Goal: Task Accomplishment & Management: Manage account settings

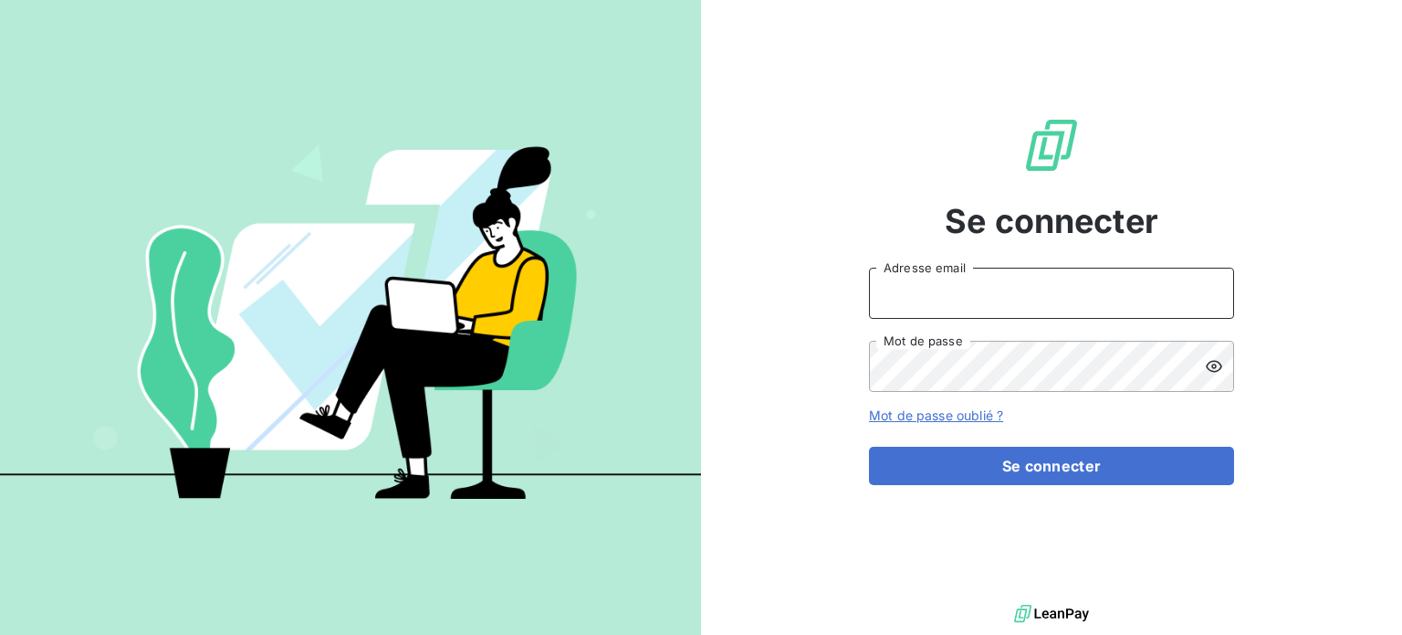
click at [944, 268] on input "Adresse email" at bounding box center [1051, 293] width 365 height 51
click at [968, 291] on input "Adresse email" at bounding box center [1051, 293] width 365 height 51
click at [929, 297] on input "Adresse email" at bounding box center [1051, 293] width 365 height 51
click at [0, 634] on div at bounding box center [0, 635] width 0 height 0
type input "[EMAIL_ADDRESS][DOMAIN_NAME]"
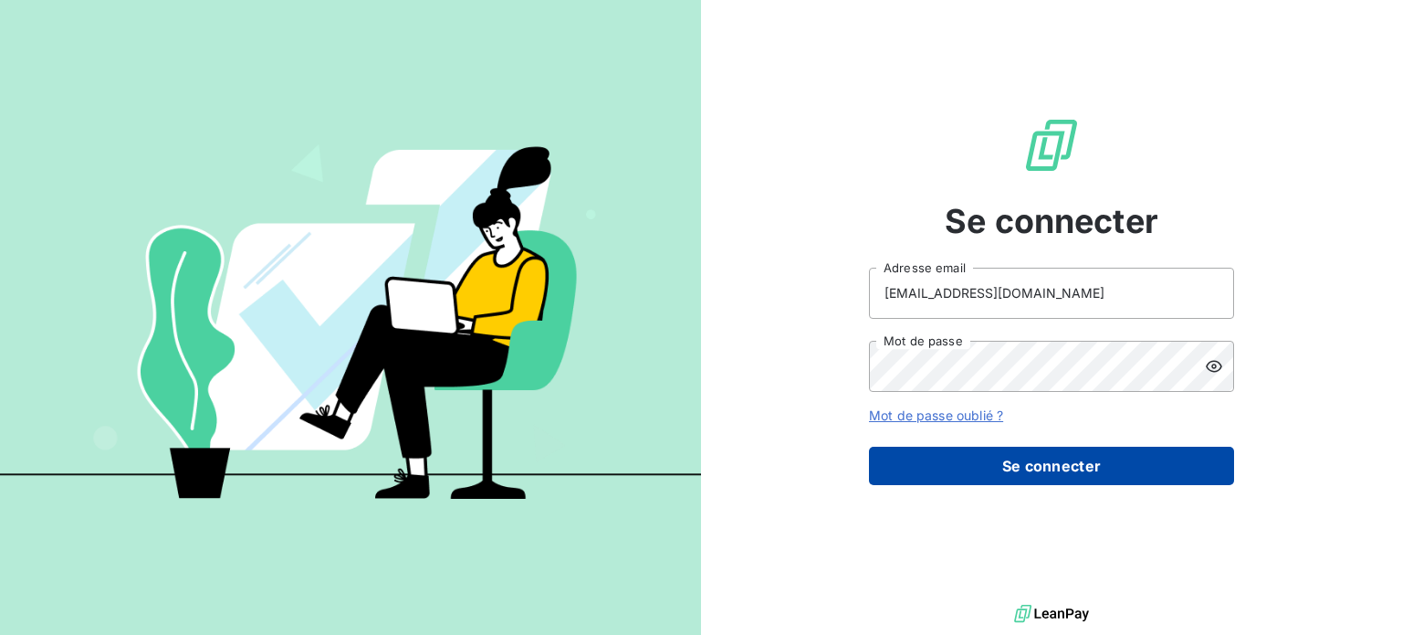
click at [928, 478] on button "Se connecter" at bounding box center [1051, 465] width 365 height 38
click at [947, 461] on button "Se connecter" at bounding box center [1051, 465] width 365 height 38
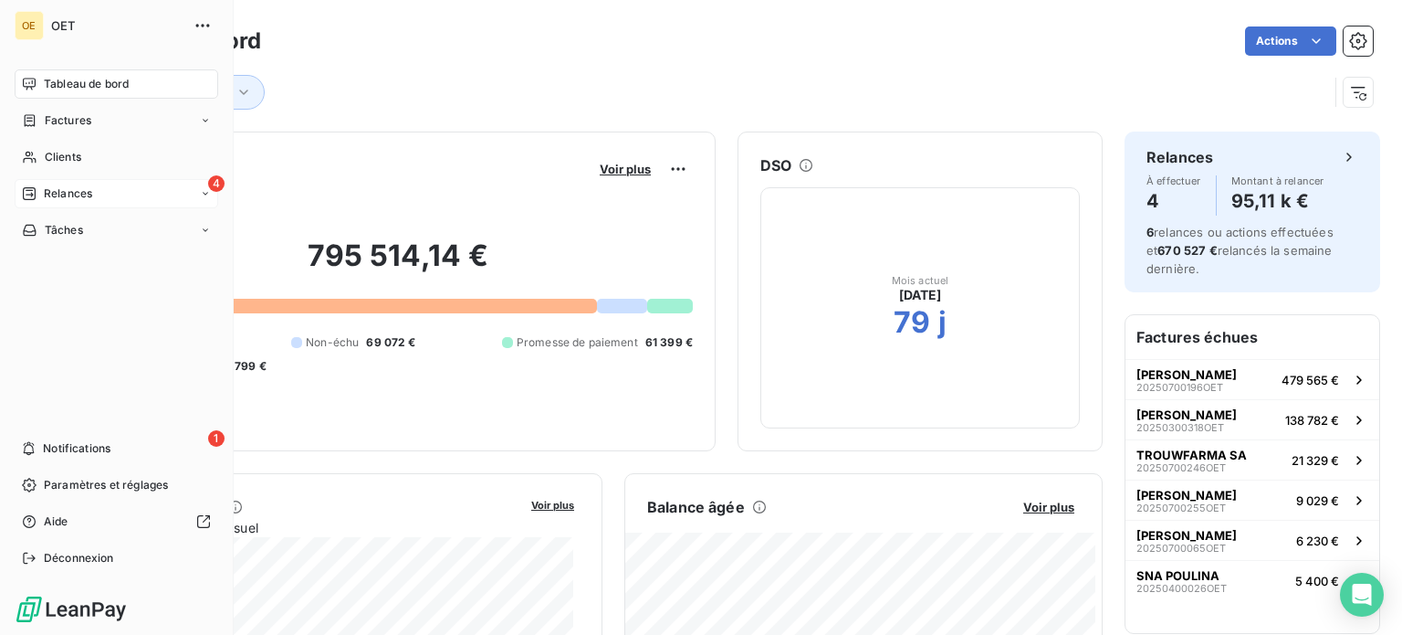
click at [18, 187] on div "4 Relances" at bounding box center [117, 193] width 204 height 29
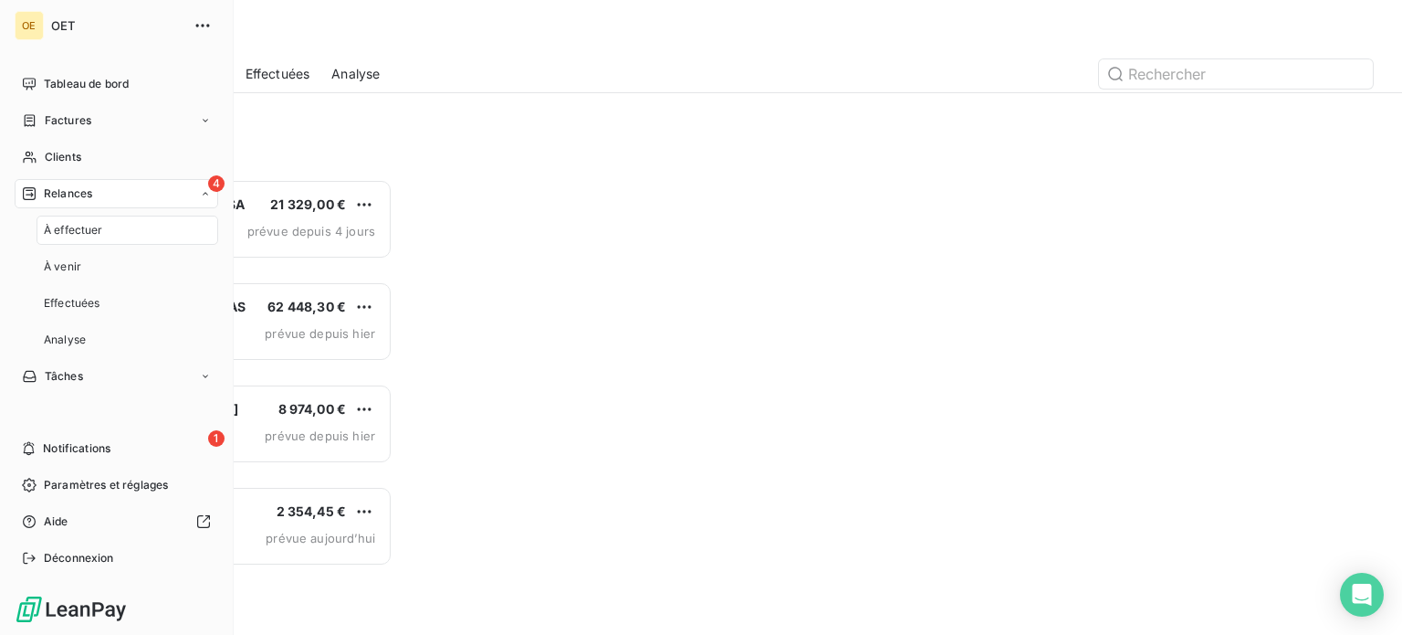
scroll to position [442, 290]
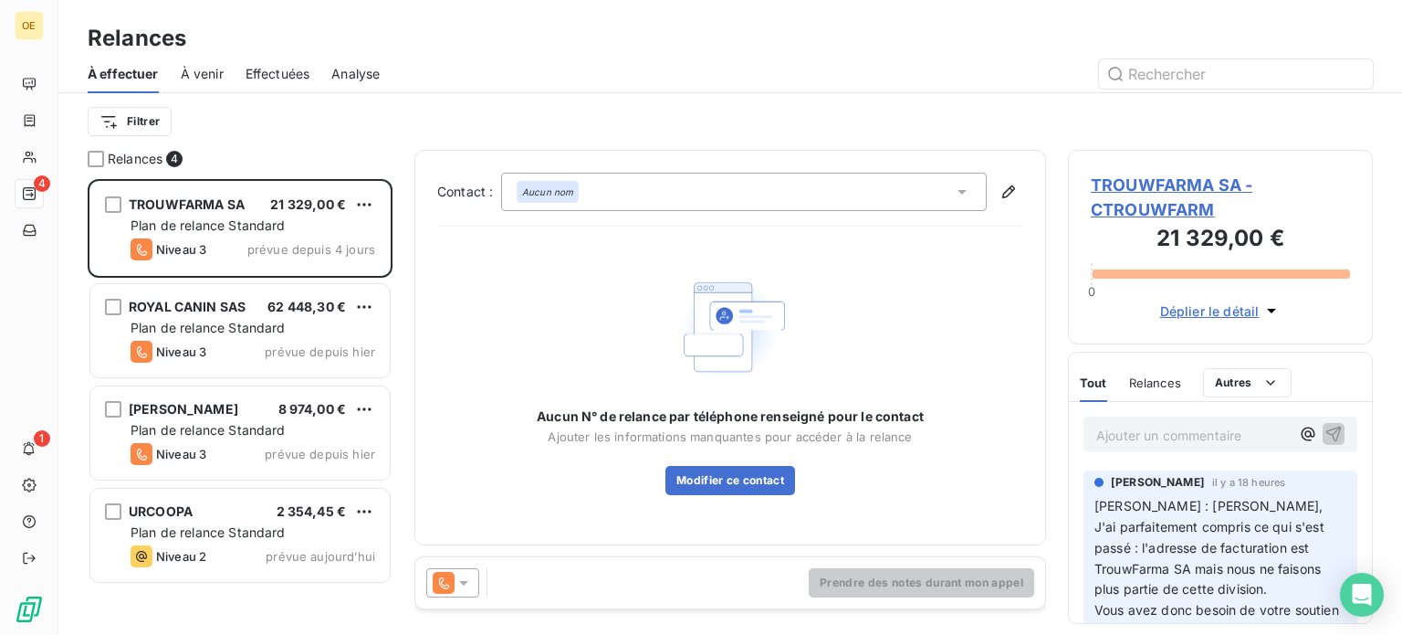
click at [548, 342] on div "Aucun N° de relance par téléphone renseigné pour le contact Ajouter les informa…" at bounding box center [730, 381] width 387 height 227
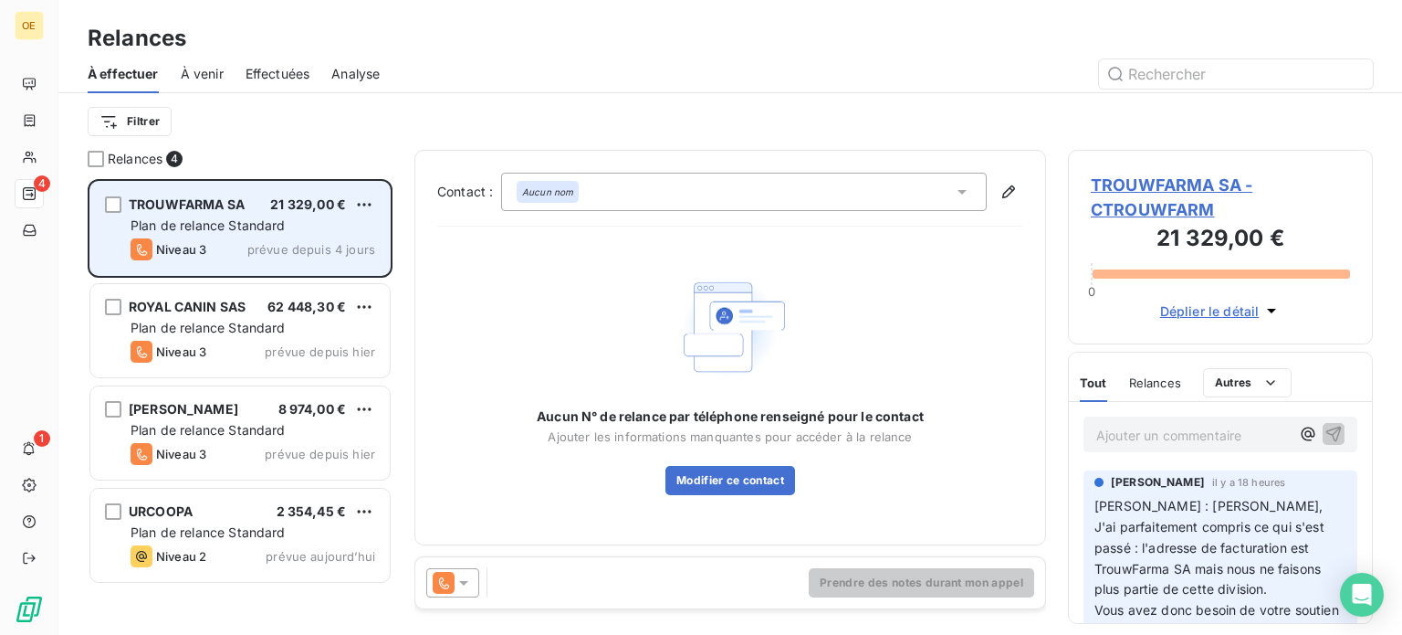
click at [247, 246] on div "Niveau 3 prévue depuis 4 jours" at bounding box center [253, 249] width 245 height 22
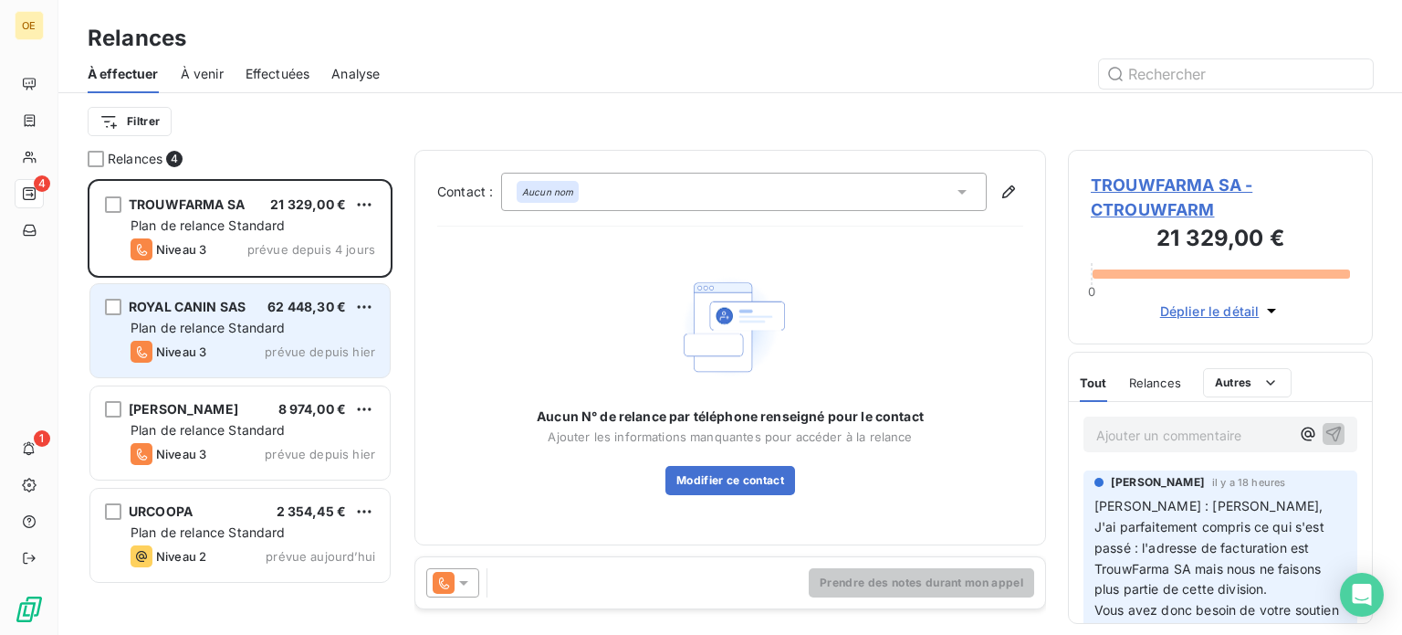
click at [245, 332] on span "Plan de relance Standard" at bounding box center [208, 328] width 155 height 16
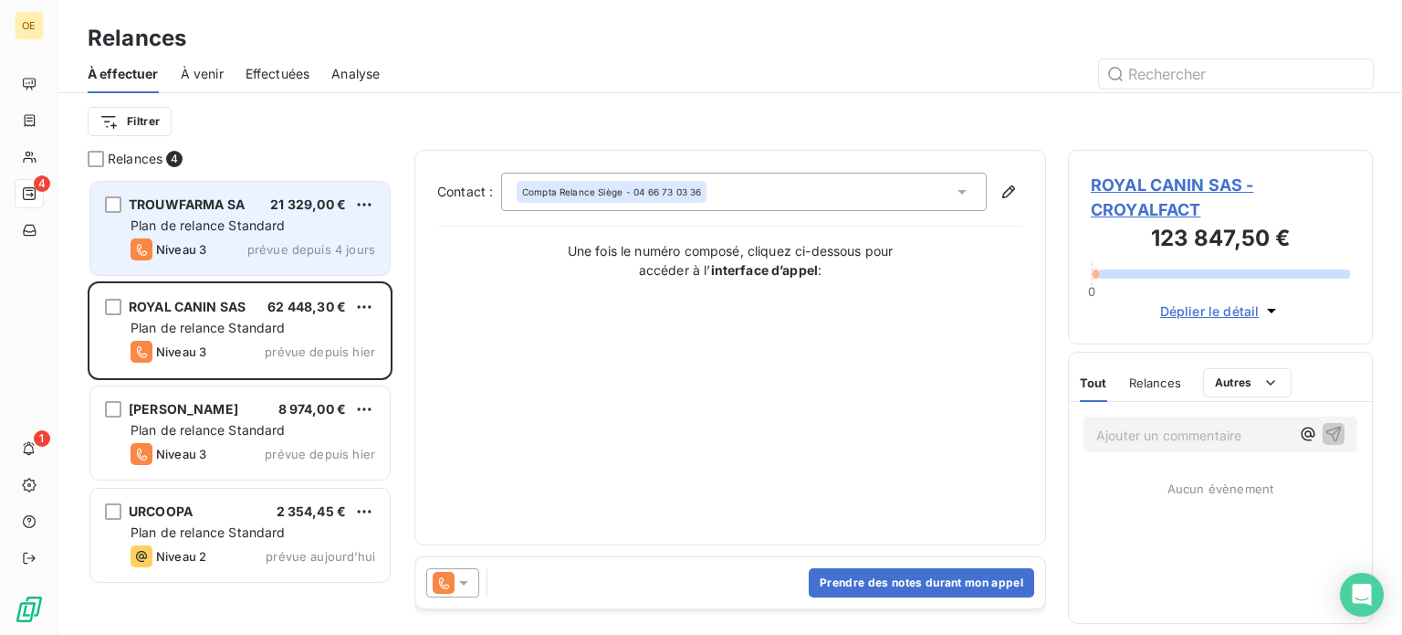
click at [239, 266] on div "TROUWFARMA SA 21 329,00 € Plan de relance Standard Niveau 3 prévue depuis 4 jou…" at bounding box center [239, 228] width 299 height 93
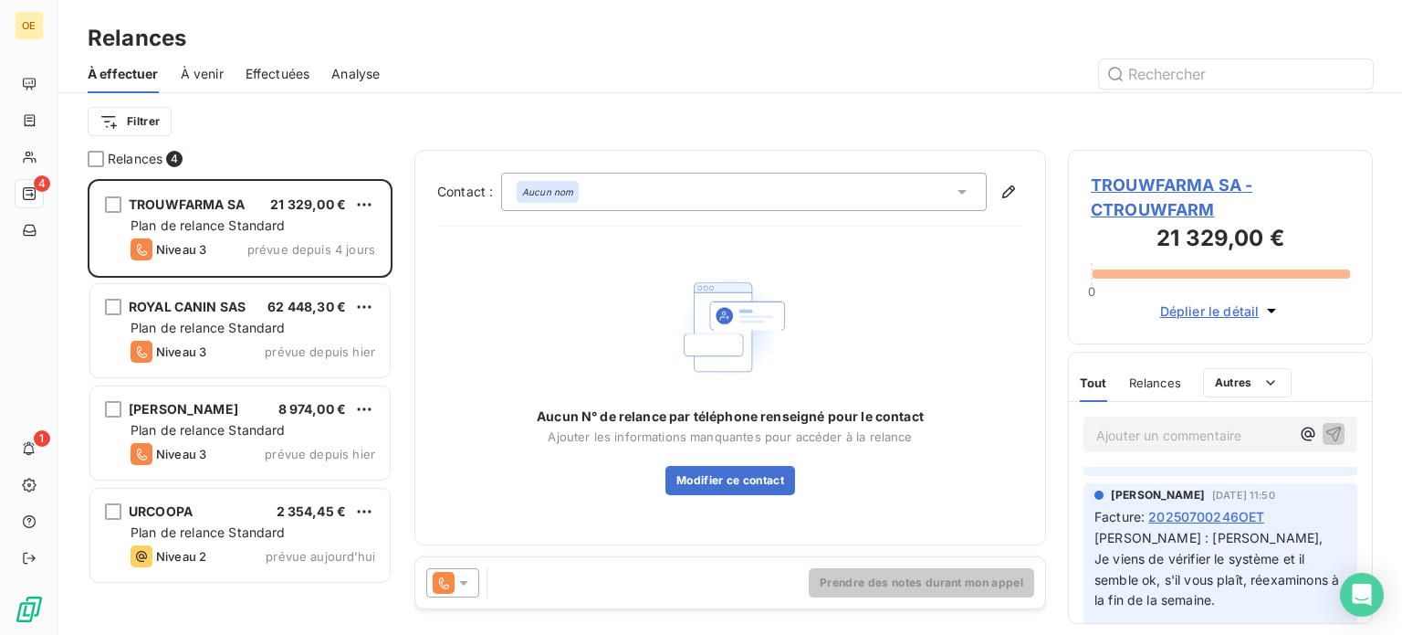
scroll to position [363, 0]
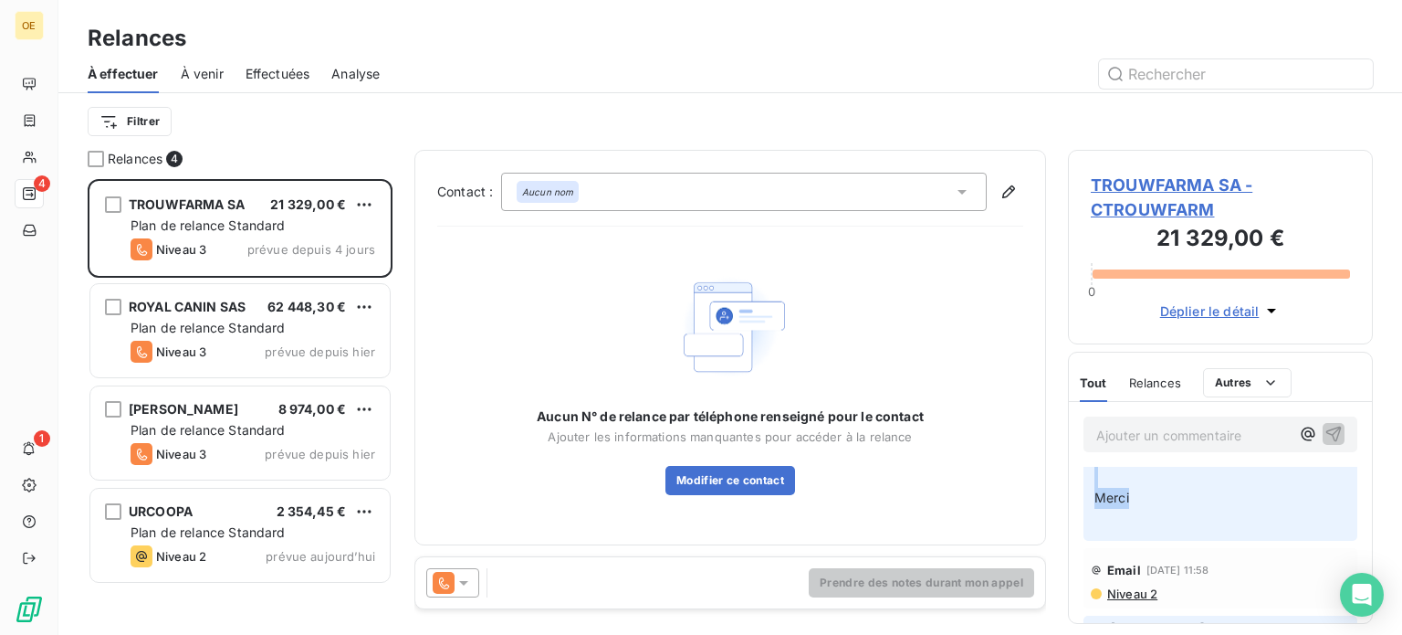
drag, startPoint x: 1114, startPoint y: 580, endPoint x: 1227, endPoint y: 530, distance: 123.5
click at [1239, 554] on div "Nathalie MONROCQ il y a 18 heures Mme APARECIDA Tamela : Salut Nathalie, J'ai p…" at bounding box center [1220, 519] width 303 height 832
click at [1129, 385] on span "Relances" at bounding box center [1155, 382] width 52 height 15
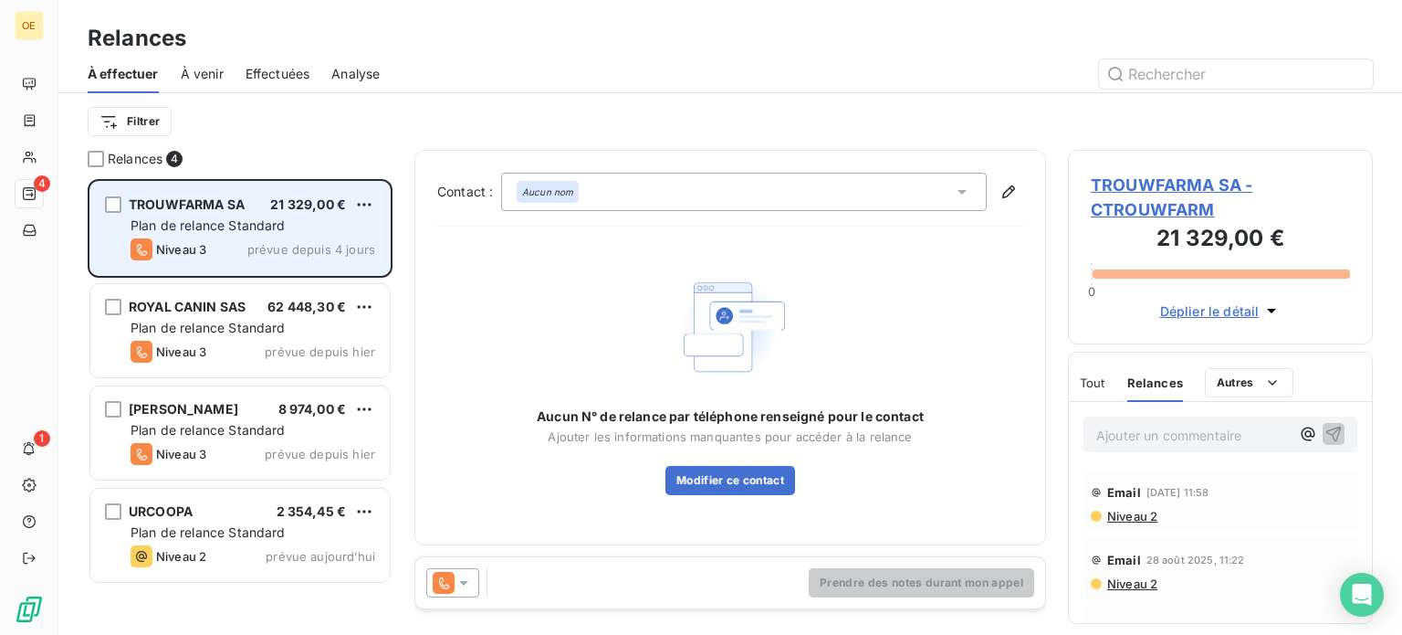
click at [230, 235] on div "TROUWFARMA SA 21 329,00 € Plan de relance Standard Niveau 3 prévue depuis 4 jou…" at bounding box center [239, 228] width 299 height 93
click at [163, 197] on span "TROUWFARMA SA" at bounding box center [187, 204] width 116 height 16
click at [358, 204] on html "OE 4 1 Relances À effectuer À venir Effectuées Analyse Filtrer Relances 4 TROUW…" at bounding box center [701, 317] width 1402 height 635
drag, startPoint x: 280, startPoint y: 204, endPoint x: 223, endPoint y: 209, distance: 57.8
click at [279, 205] on html "OE 4 1 Relances À effectuer À venir Effectuées Analyse Filtrer Relances 4 TROUW…" at bounding box center [701, 317] width 1402 height 635
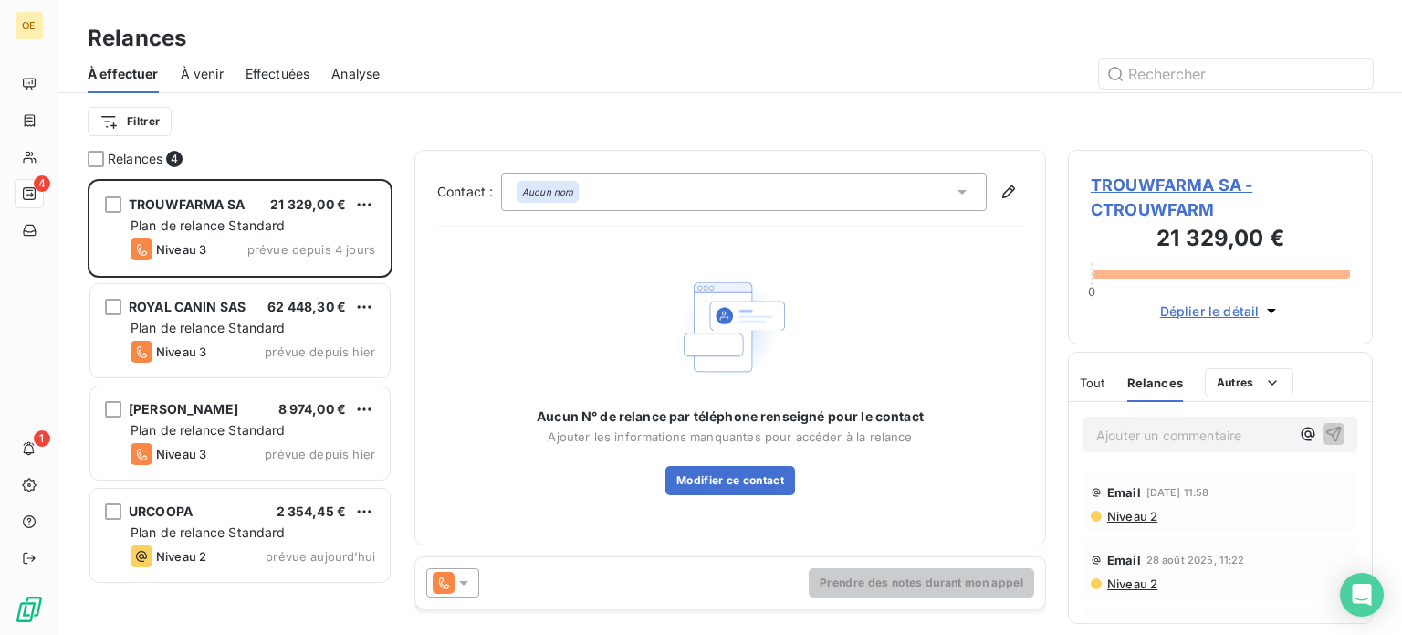
click at [1267, 308] on icon "button" at bounding box center [1272, 310] width 18 height 18
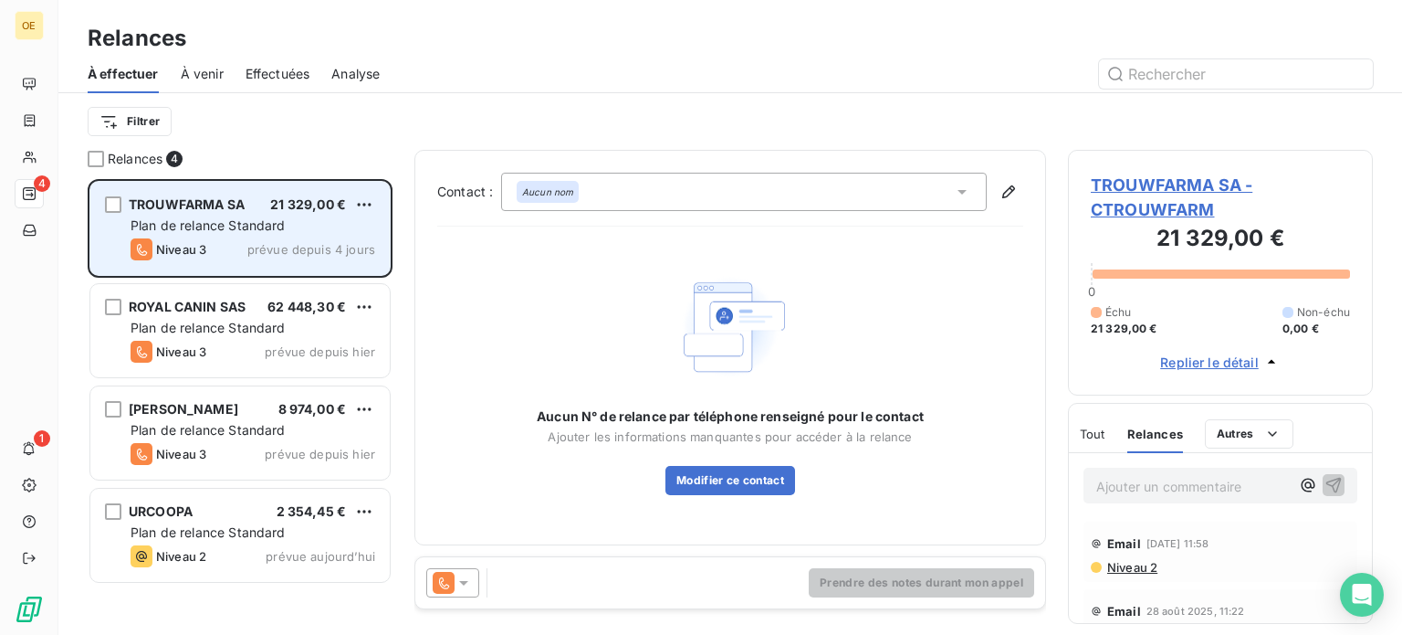
click at [172, 222] on span "Plan de relance Standard" at bounding box center [208, 225] width 155 height 16
click at [212, 207] on span "TROUWFARMA SA" at bounding box center [187, 204] width 116 height 16
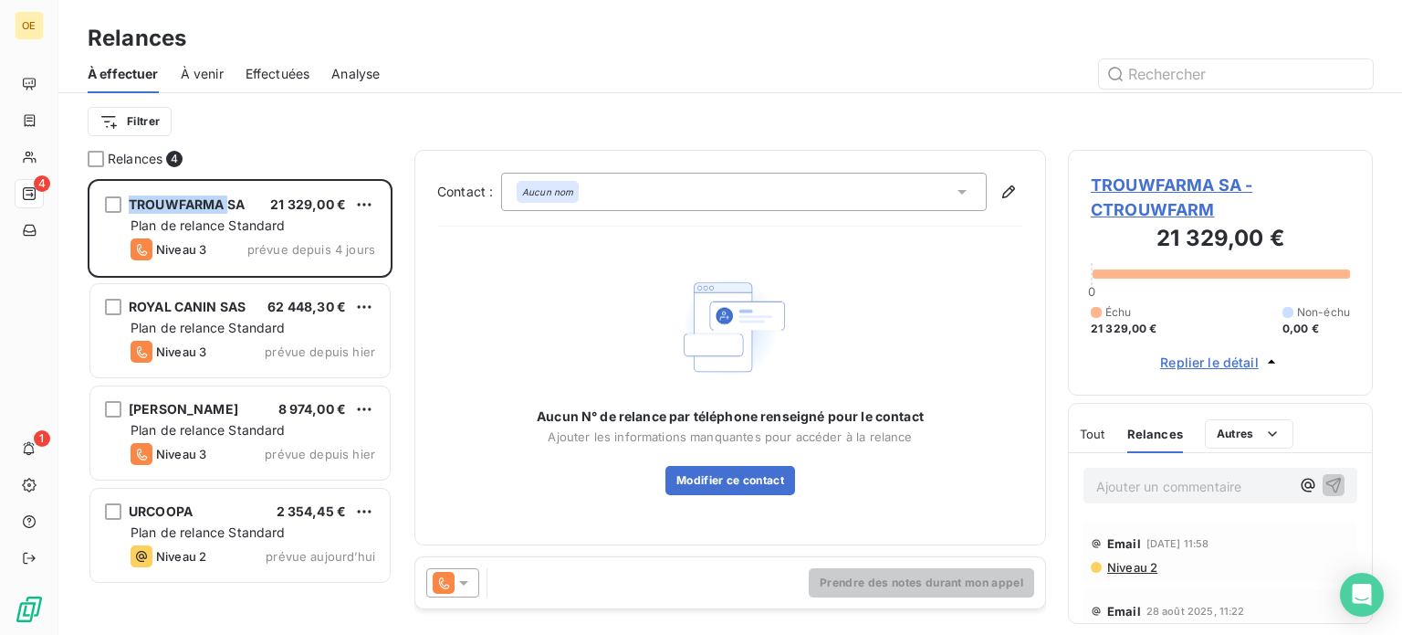
click at [1096, 431] on span "Tout" at bounding box center [1093, 433] width 26 height 15
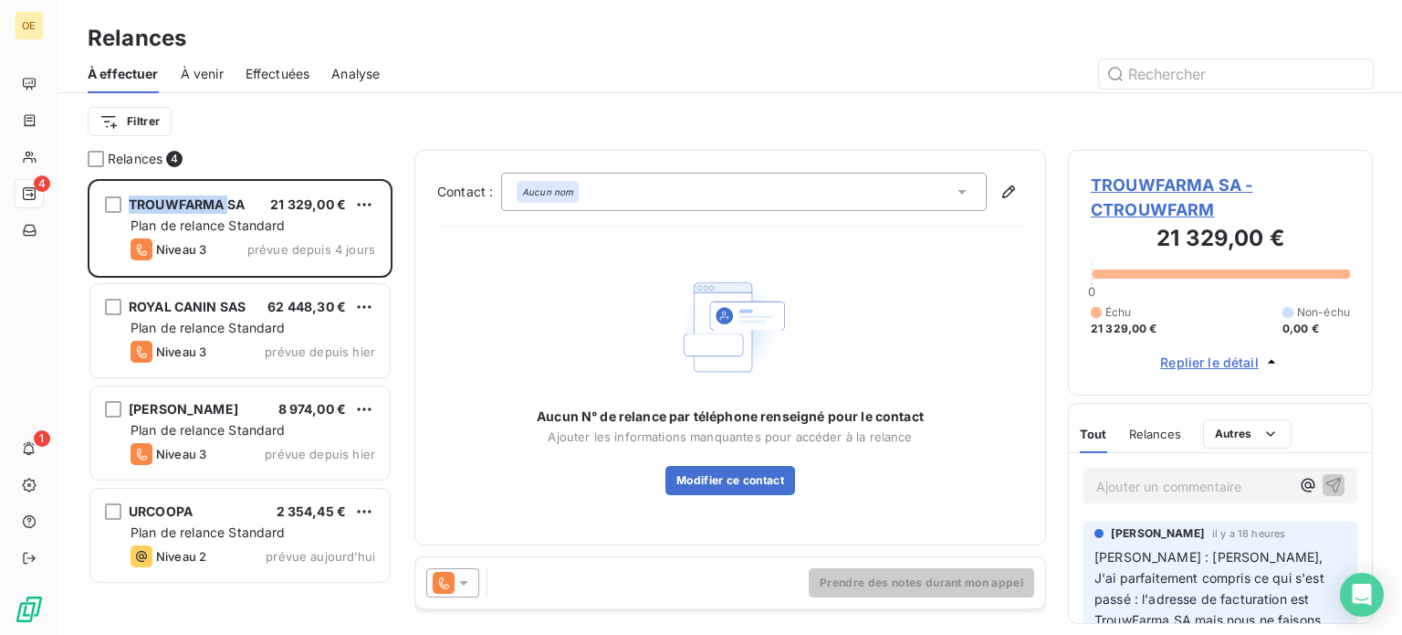
click at [1132, 426] on span "Relances" at bounding box center [1155, 433] width 52 height 15
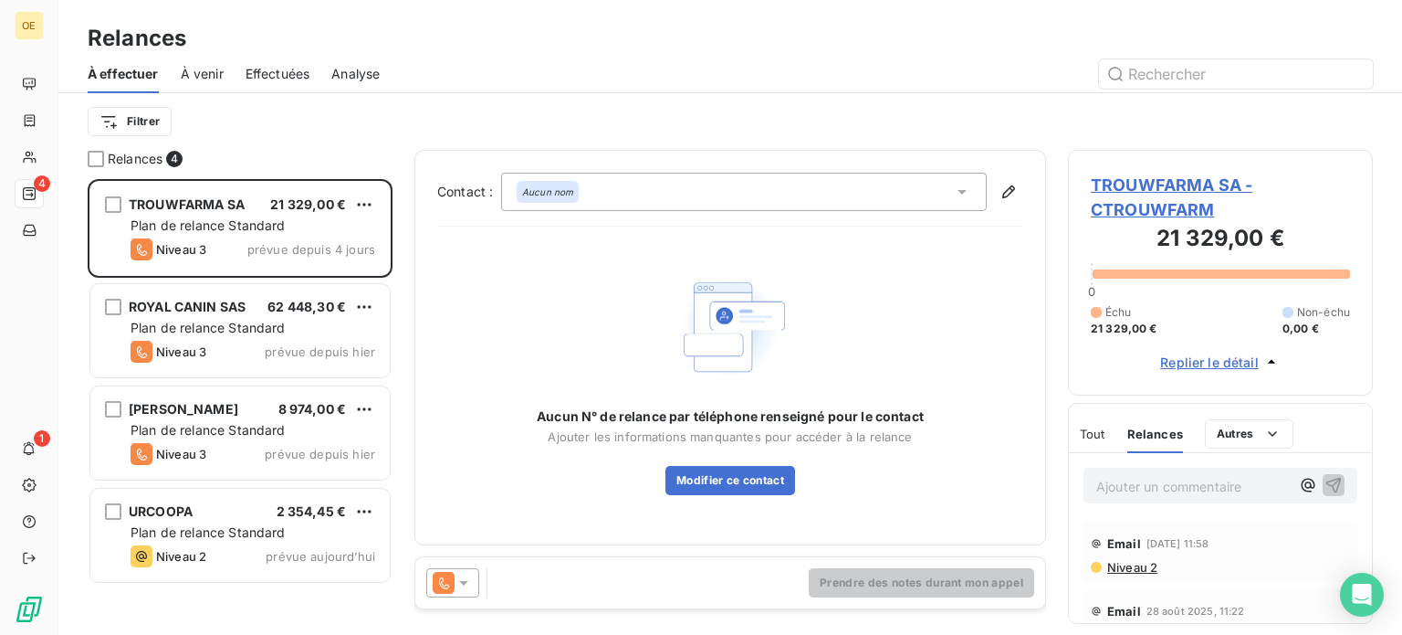
click at [877, 195] on div "Aucun nom" at bounding box center [744, 192] width 486 height 38
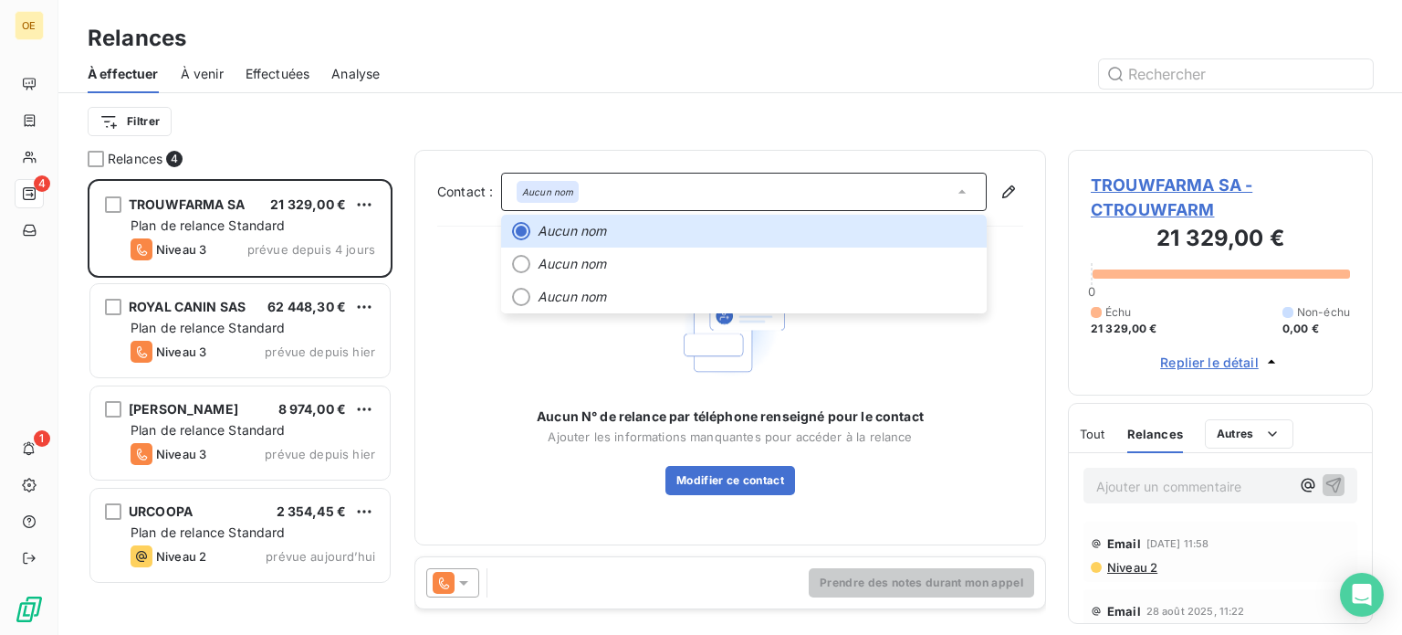
click at [840, 194] on div "Aucun nom" at bounding box center [744, 192] width 486 height 38
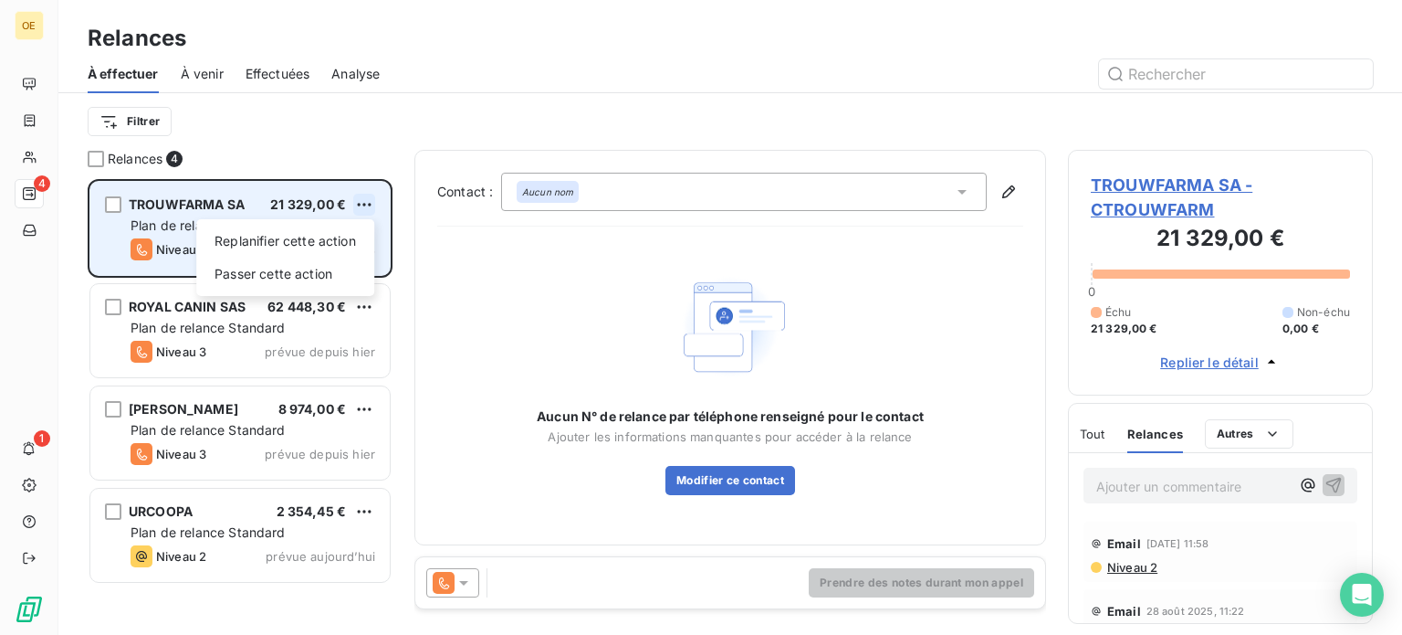
click at [362, 196] on html "OE 4 1 Relances À effectuer À venir Effectuées Analyse Filtrer Relances 4 TROUW…" at bounding box center [701, 317] width 1402 height 635
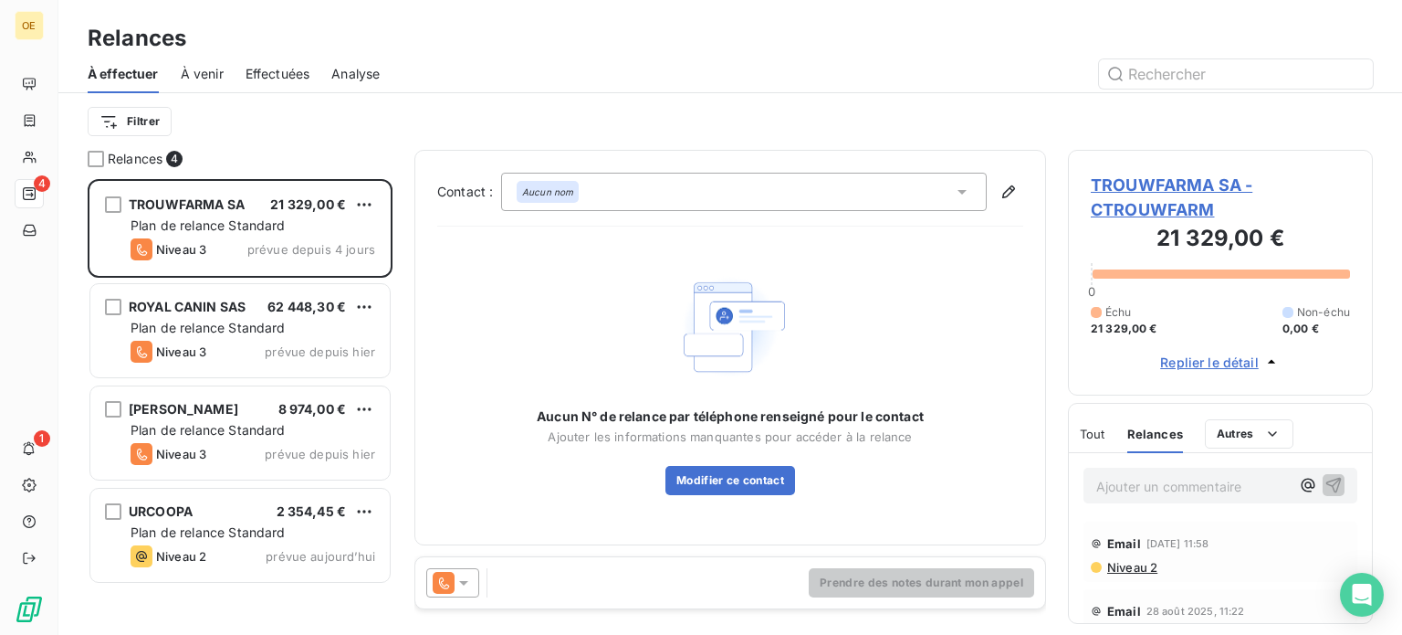
click at [122, 205] on html "OE 4 1 Relances À effectuer À venir Effectuées Analyse Filtrer Relances 4 TROUW…" at bounding box center [701, 317] width 1402 height 635
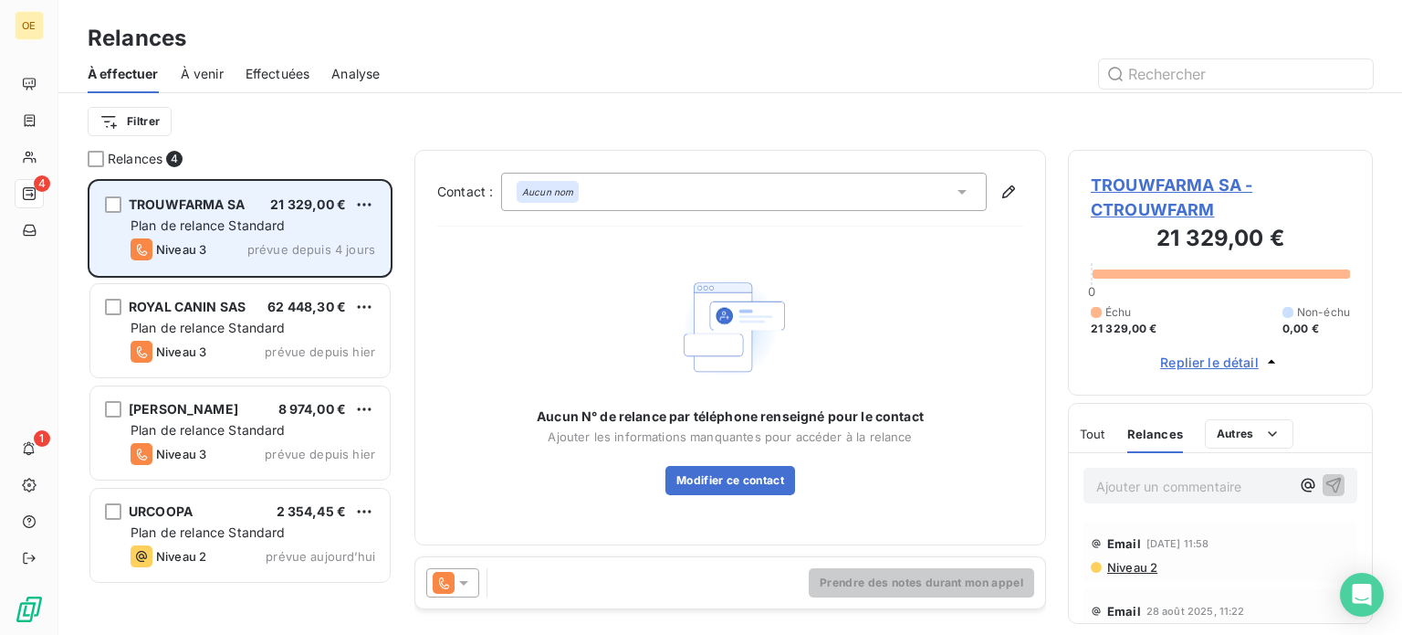
click at [131, 203] on span "TROUWFARMA SA" at bounding box center [187, 204] width 116 height 16
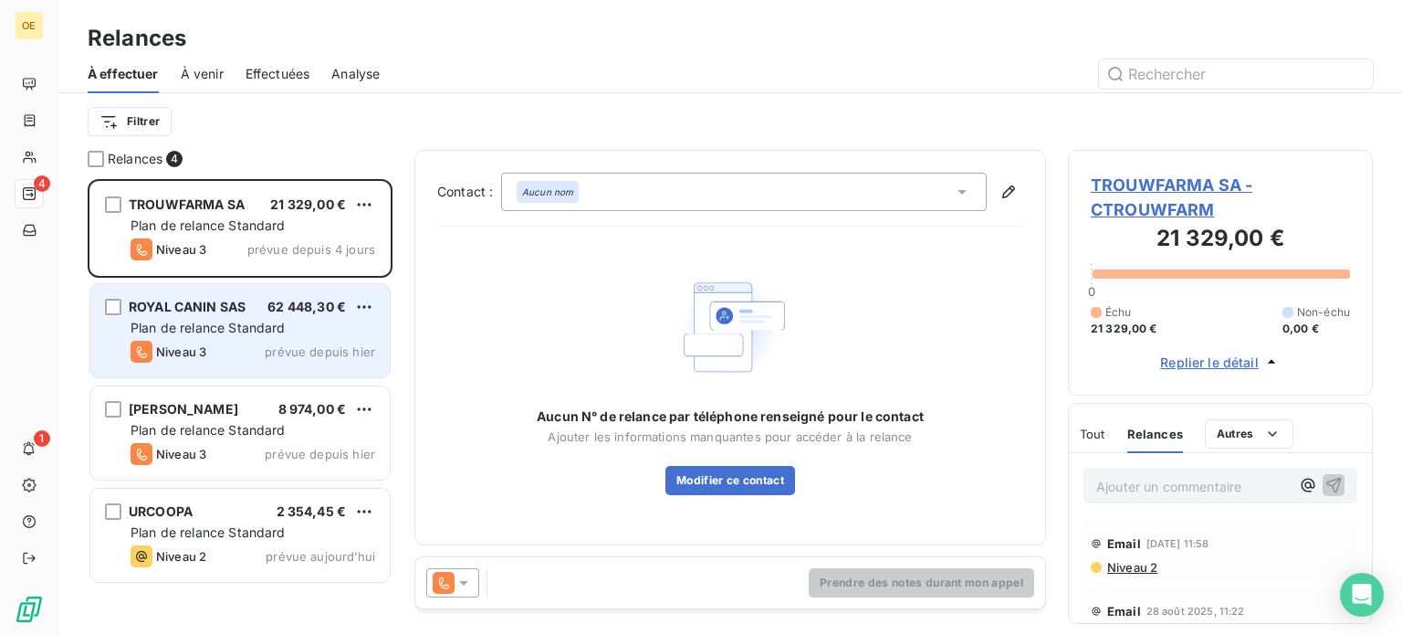
click at [182, 351] on span "Niveau 3" at bounding box center [181, 351] width 50 height 15
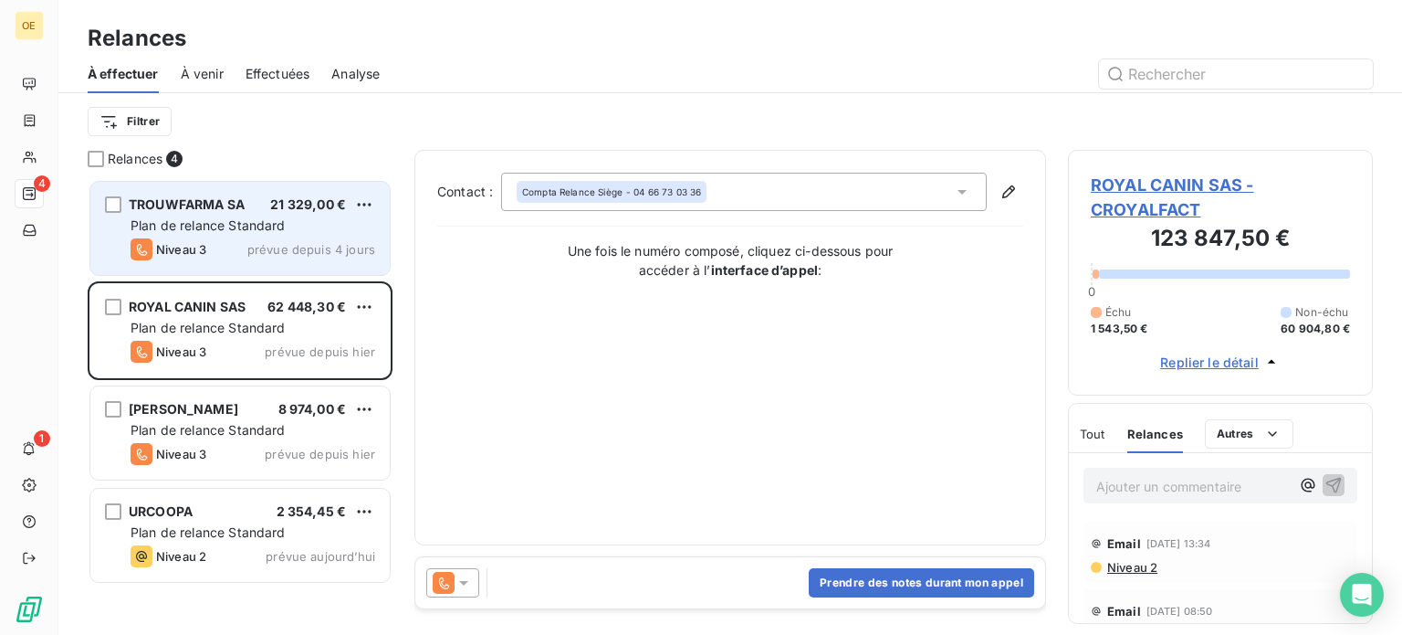
click at [205, 247] on span "Niveau 3" at bounding box center [181, 249] width 50 height 15
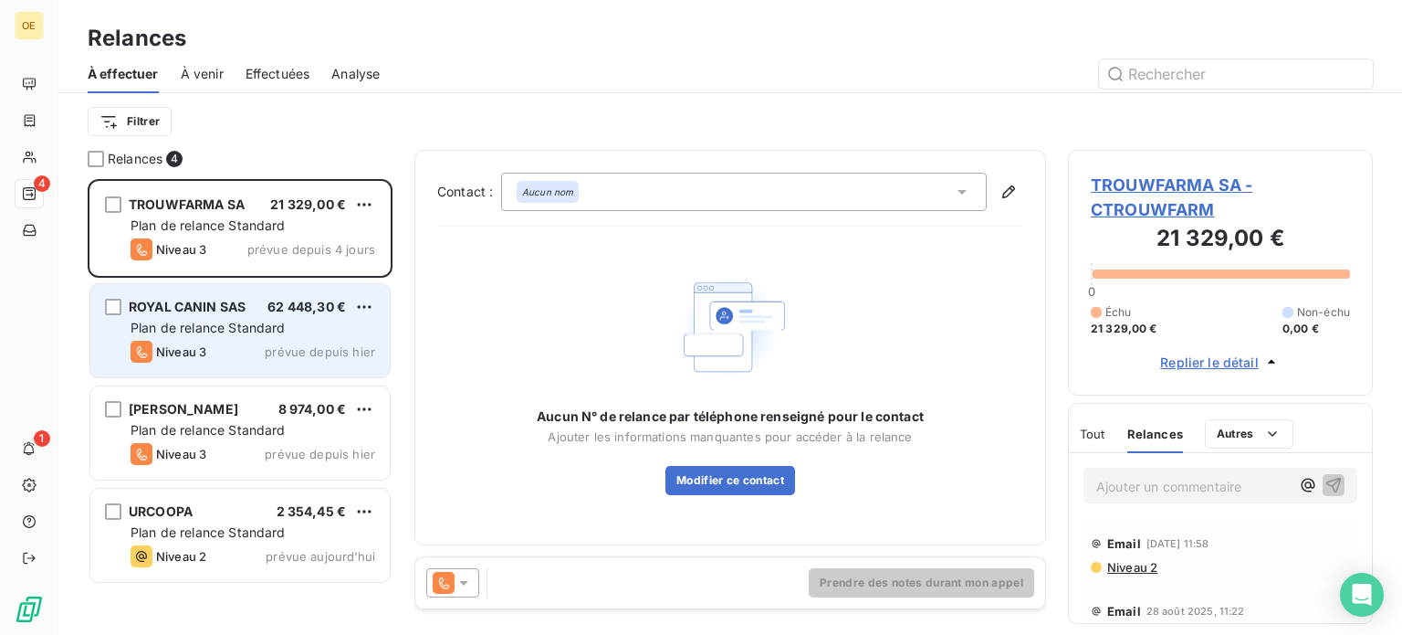
click at [209, 355] on div "Niveau 3 prévue depuis hier" at bounding box center [253, 352] width 245 height 22
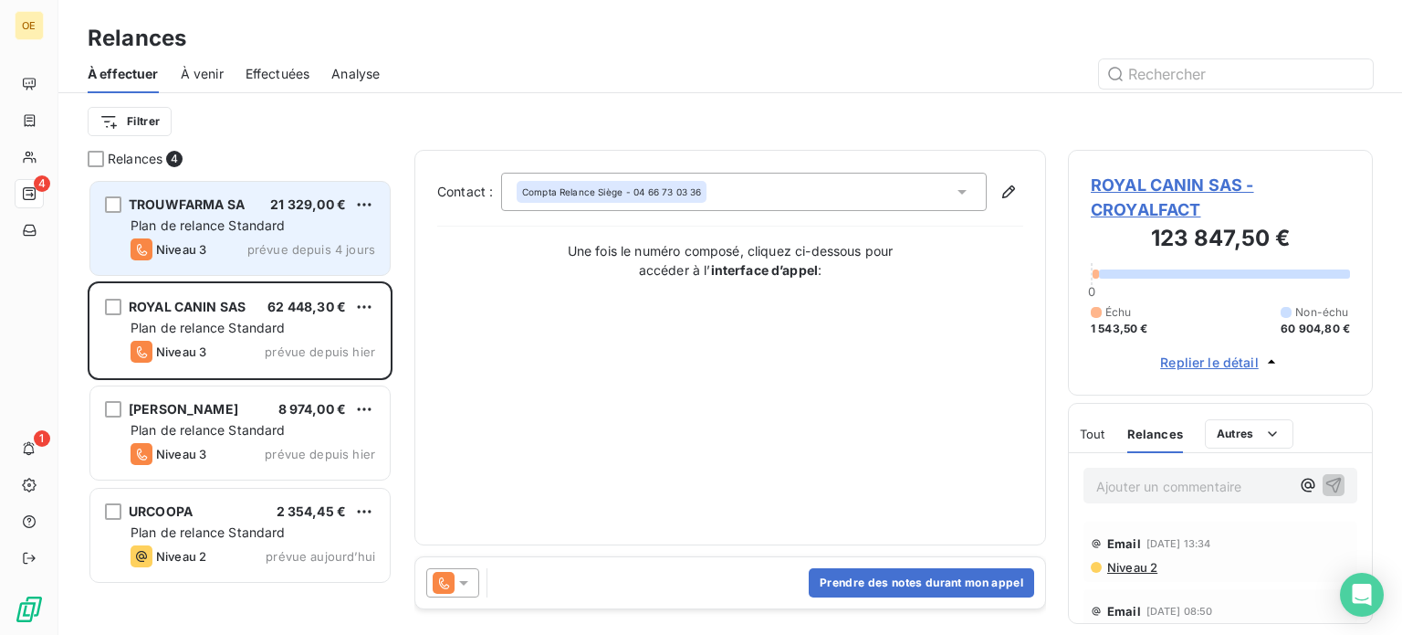
click at [240, 236] on div "TROUWFARMA SA 21 329,00 € Plan de relance Standard Niveau 3 prévue depuis 4 jou…" at bounding box center [239, 228] width 299 height 93
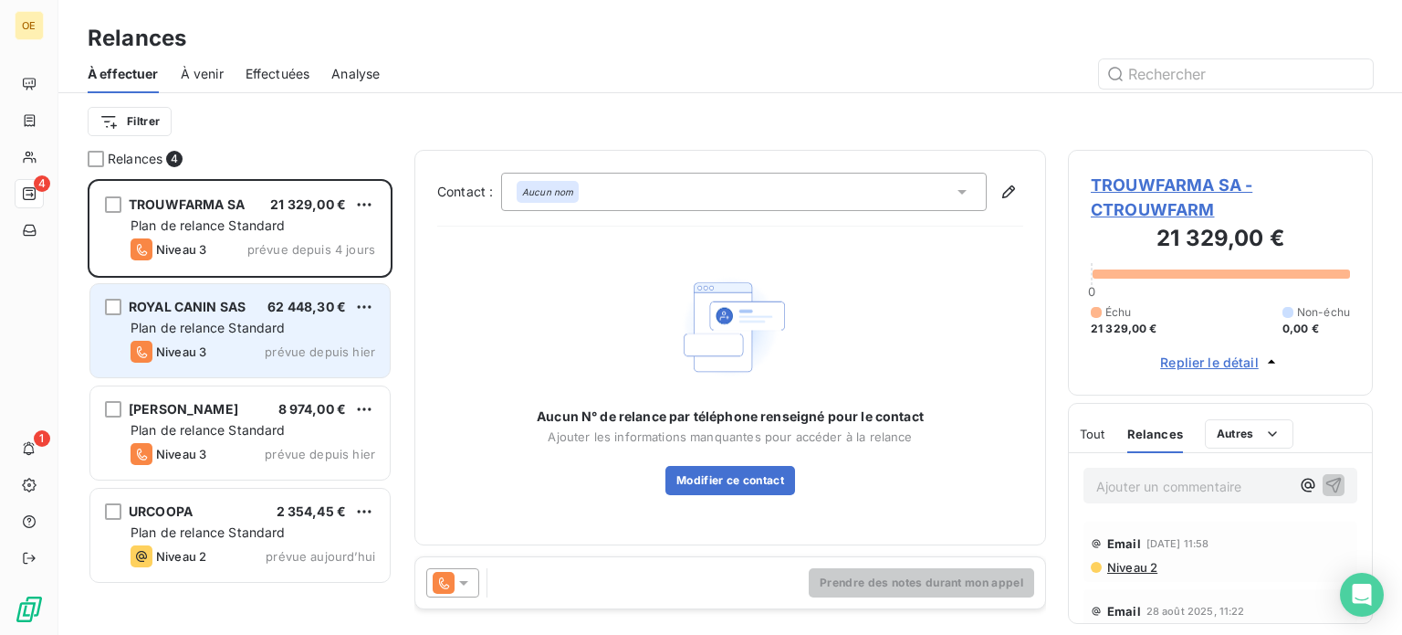
click at [241, 322] on span "Plan de relance Standard" at bounding box center [208, 328] width 155 height 16
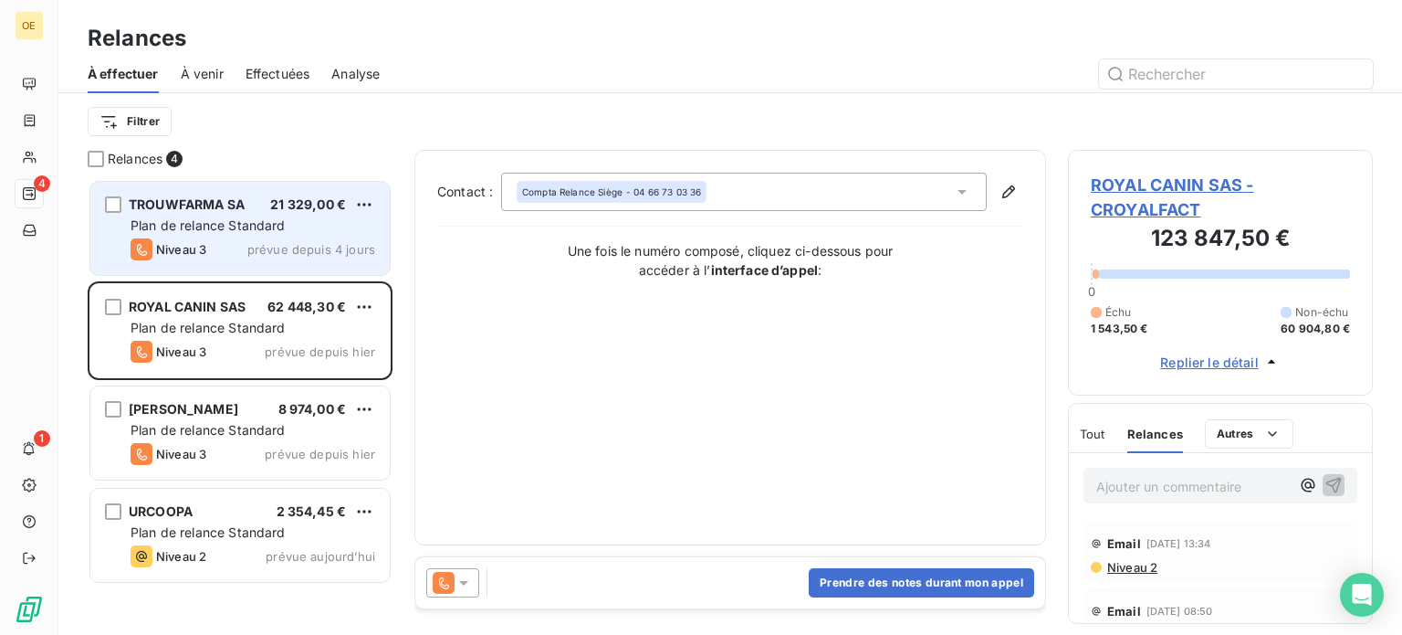
click at [260, 226] on span "Plan de relance Standard" at bounding box center [208, 225] width 155 height 16
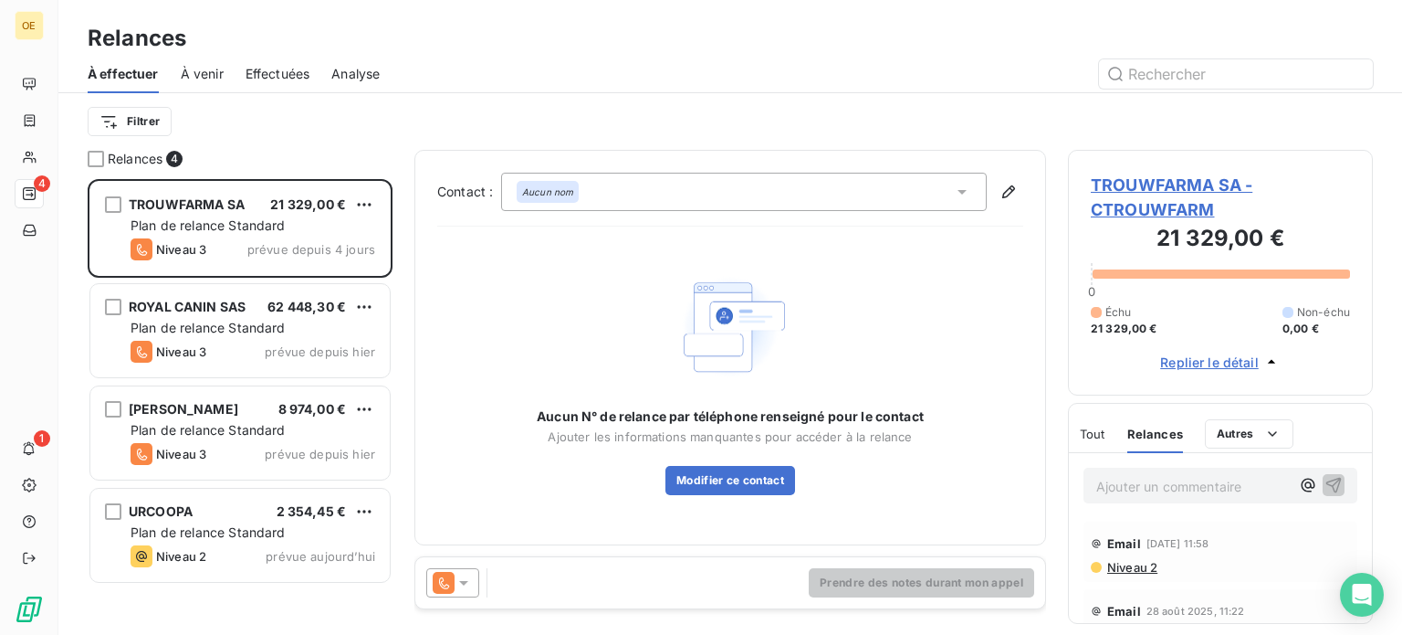
click at [467, 584] on icon at bounding box center [464, 582] width 18 height 18
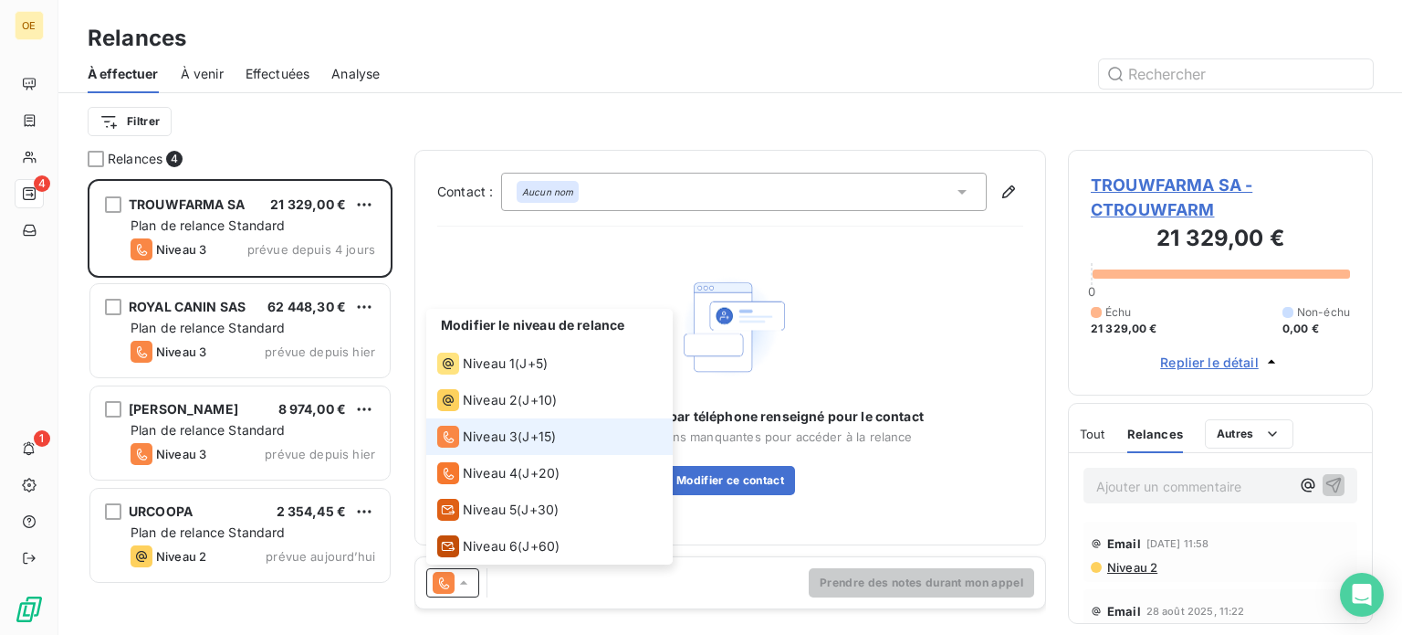
click at [467, 584] on icon at bounding box center [464, 582] width 18 height 18
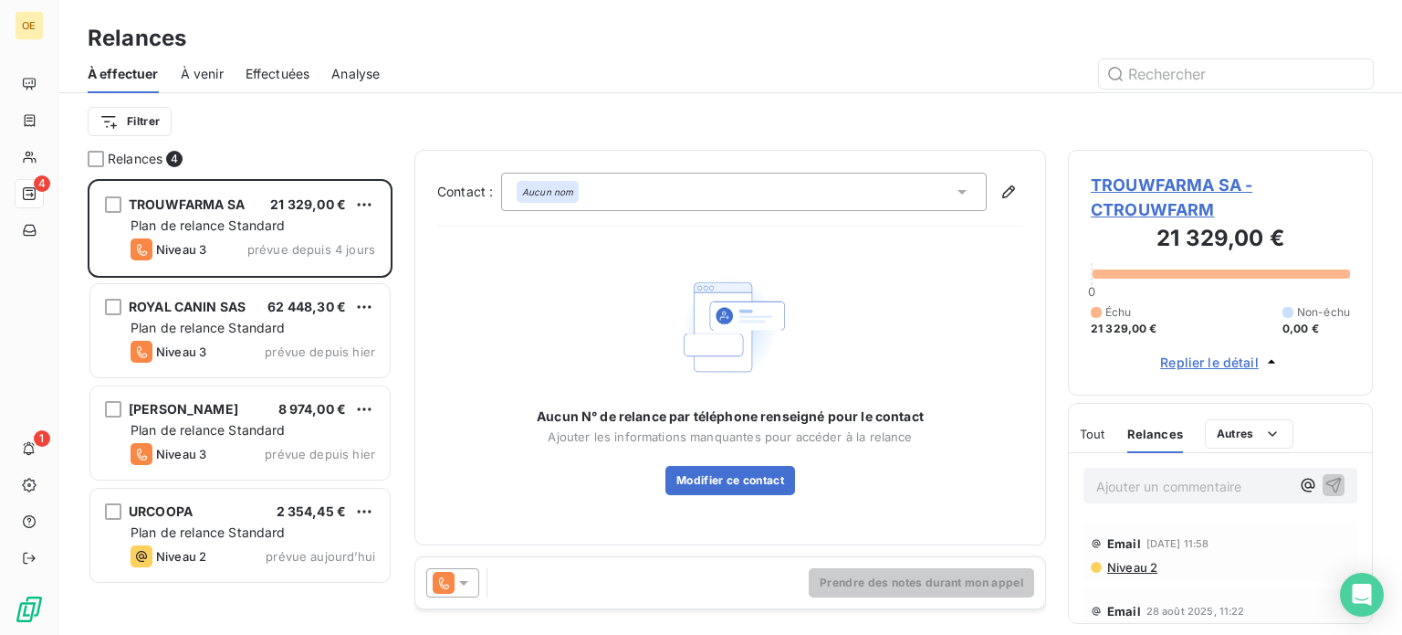
click at [1114, 565] on span "Niveau 2" at bounding box center [1132, 567] width 52 height 15
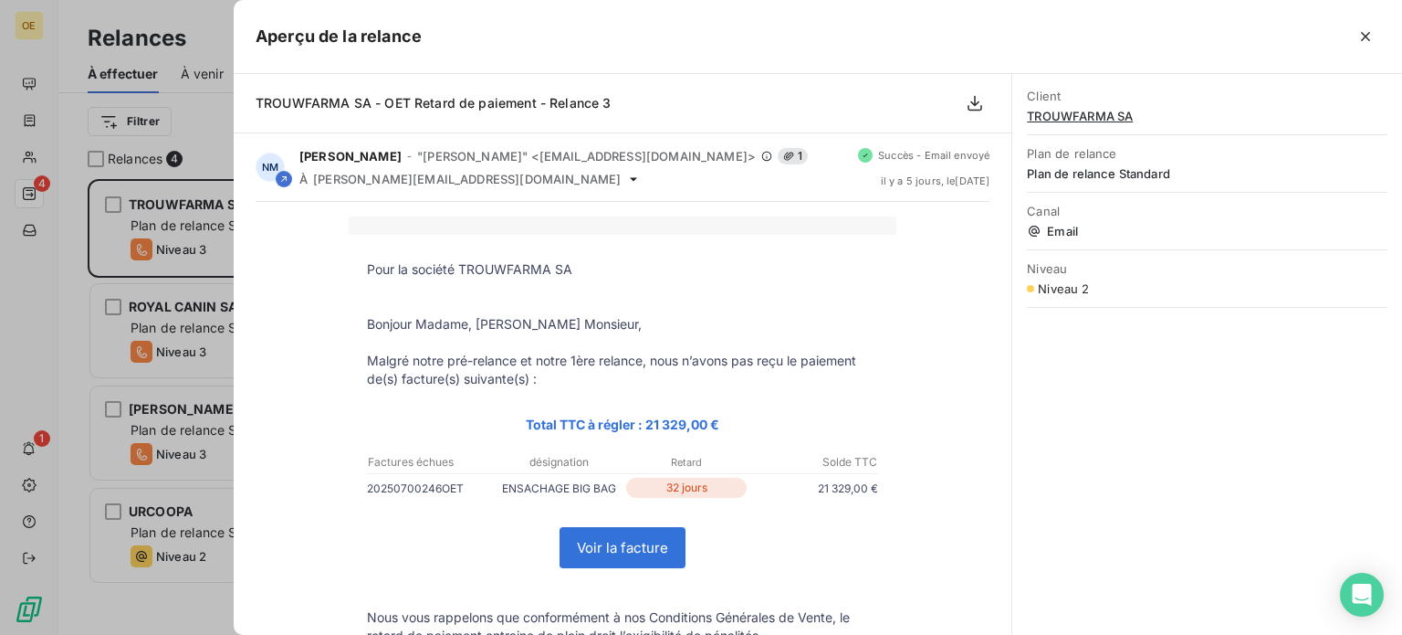
scroll to position [91, 0]
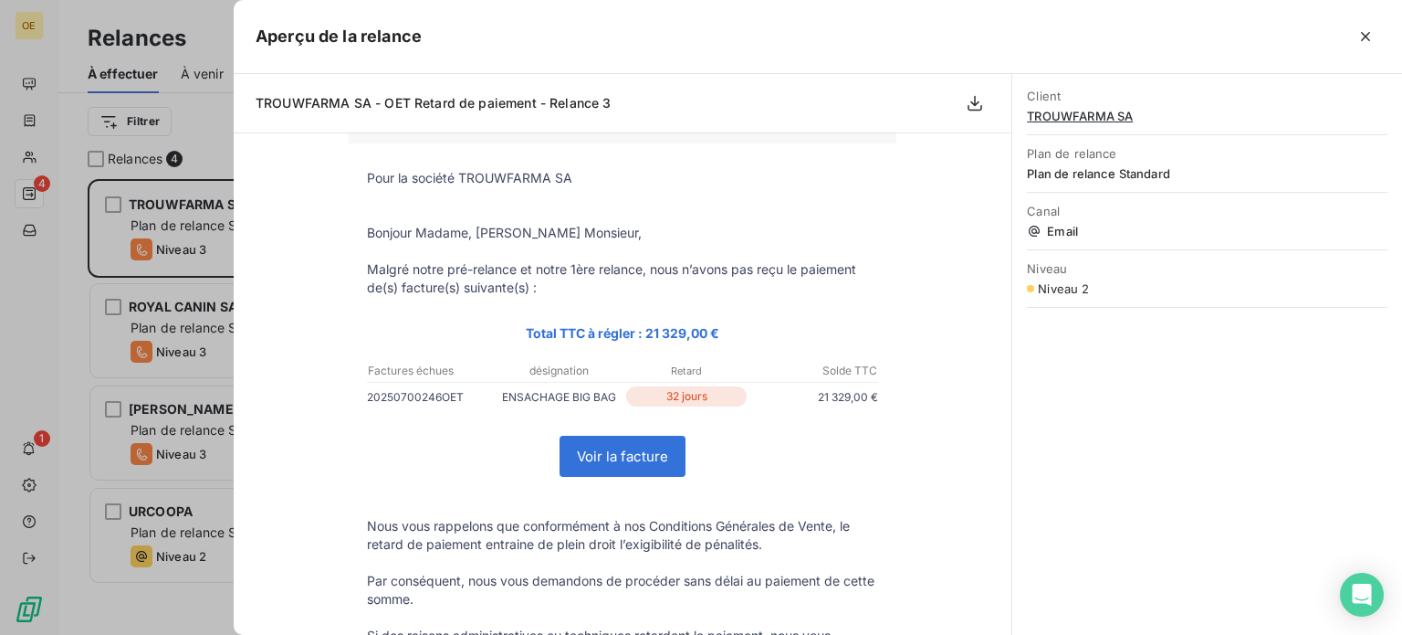
click at [612, 461] on link "Voir la facture" at bounding box center [623, 455] width 124 height 39
click at [230, 436] on div at bounding box center [701, 317] width 1402 height 635
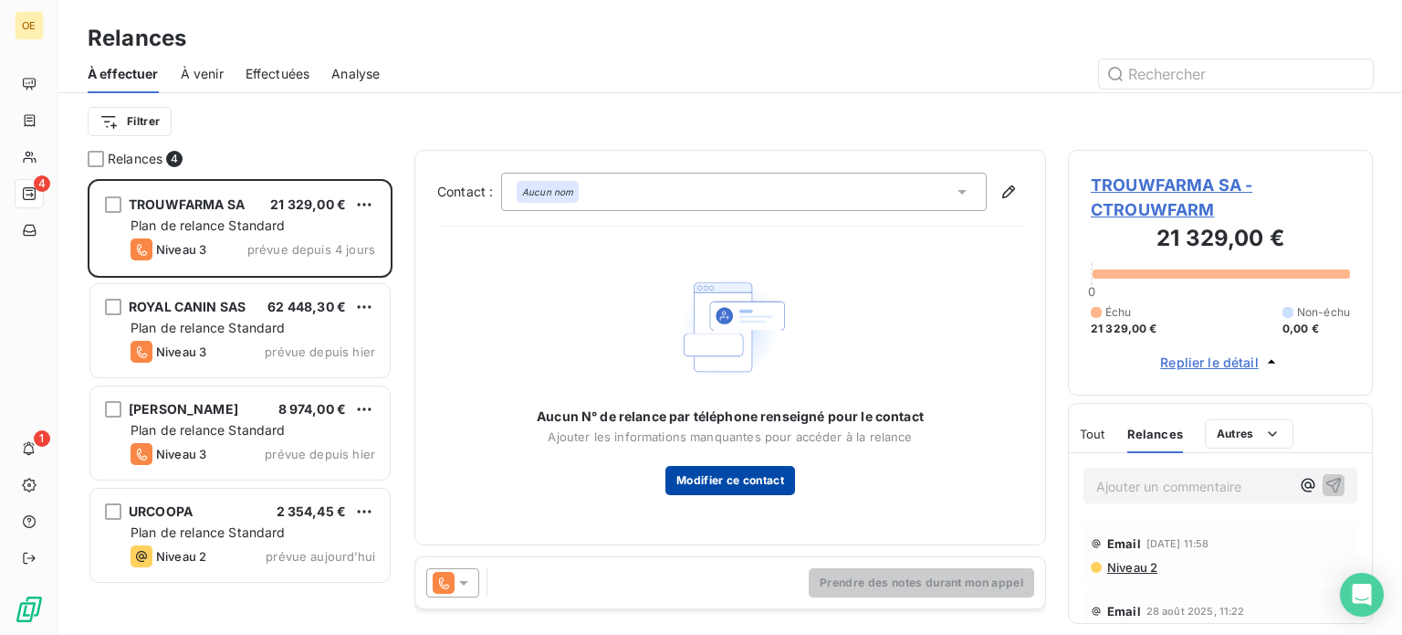
click at [691, 488] on button "Modifier ce contact" at bounding box center [731, 480] width 130 height 29
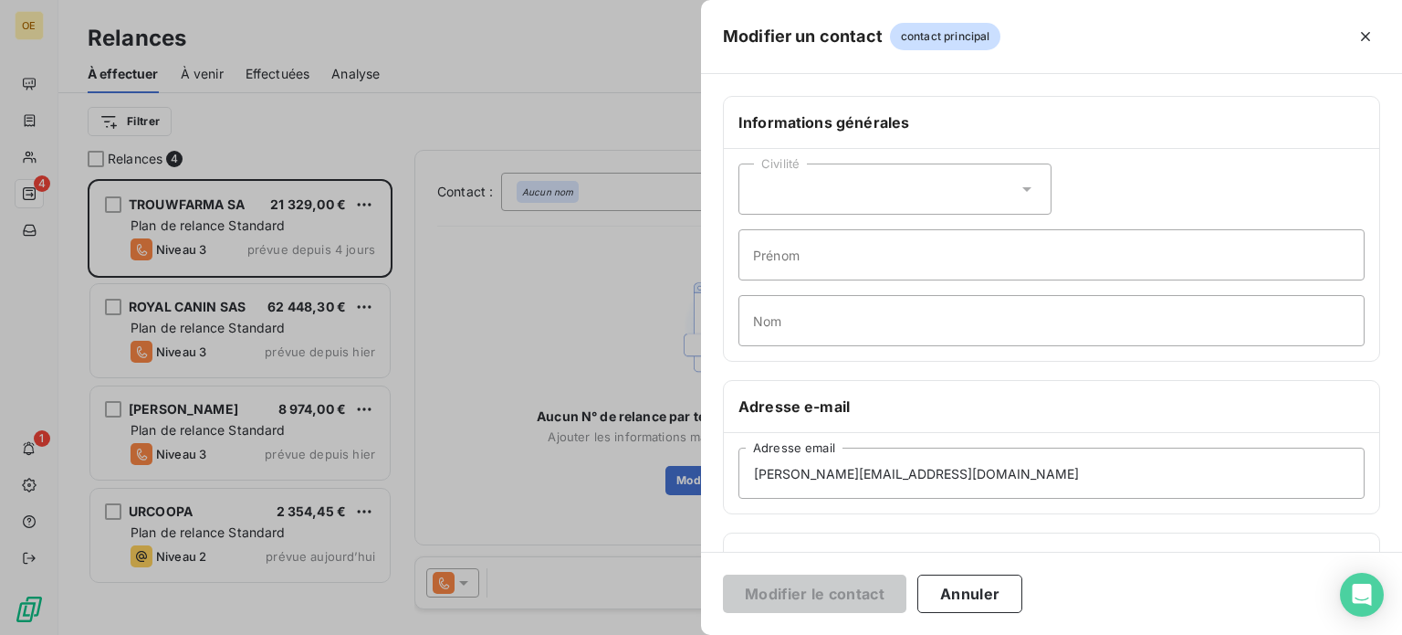
click at [777, 207] on div "Civilité" at bounding box center [895, 188] width 313 height 51
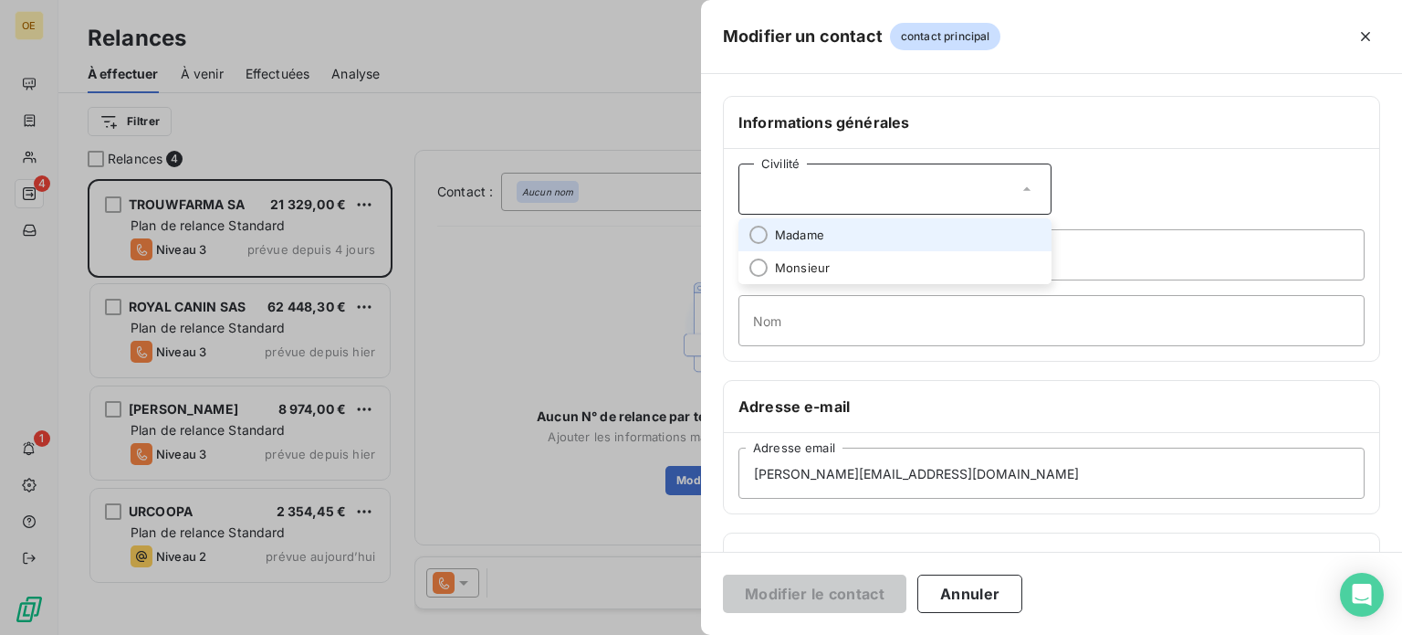
click at [785, 236] on span "Madame" at bounding box center [799, 234] width 49 height 17
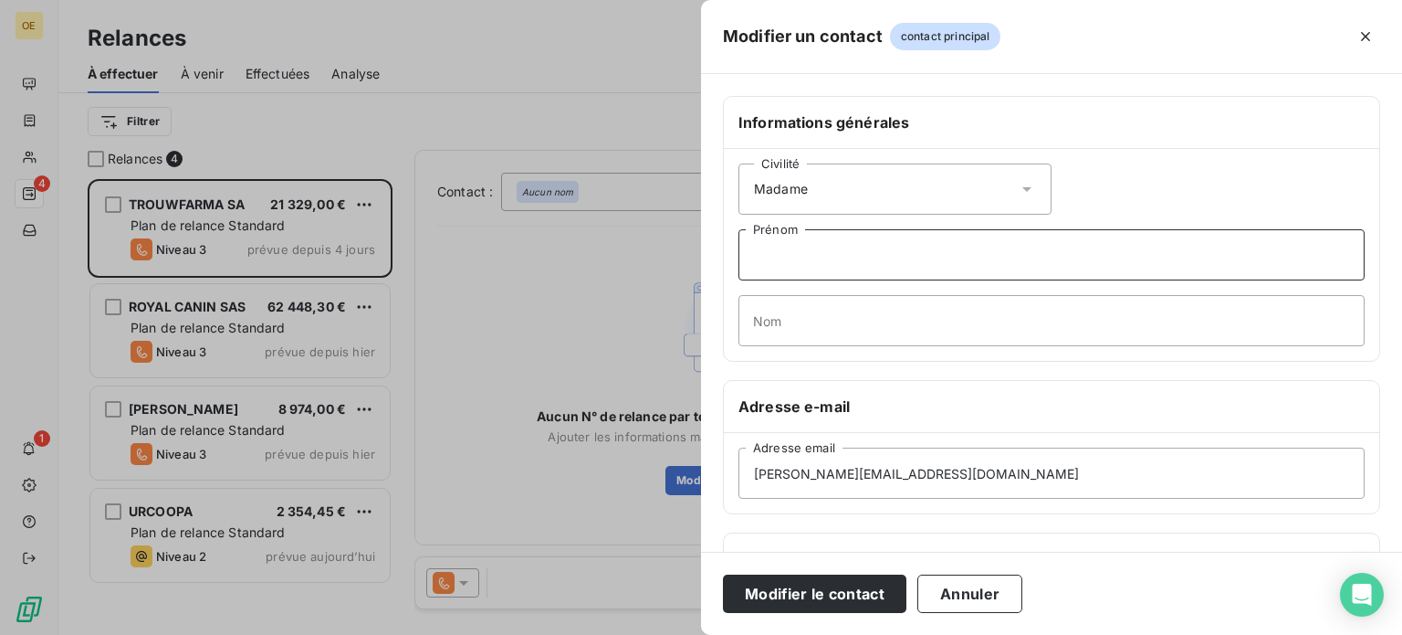
click at [777, 252] on input "Prénom" at bounding box center [1052, 254] width 626 height 51
paste input "Tamela Aparecida Lima Bachega"
click at [795, 262] on input "Tamela Aparecida Lima Bachega" at bounding box center [1052, 254] width 626 height 51
click at [803, 252] on input "Tamela Aparecida Lima Bachega" at bounding box center [1052, 254] width 626 height 51
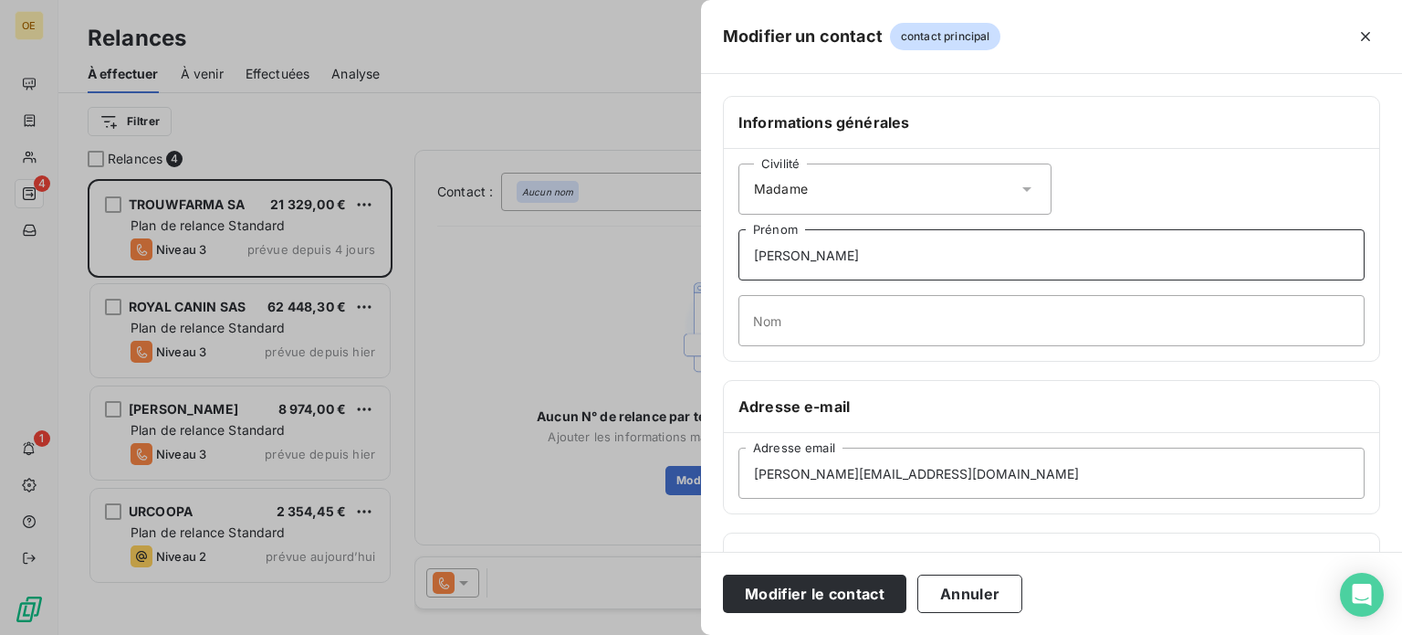
drag, startPoint x: 865, startPoint y: 251, endPoint x: 977, endPoint y: 251, distance: 112.3
click at [975, 249] on input "Tamela Aparecida Lima Bachega" at bounding box center [1052, 254] width 626 height 51
type input "Tamela Aparecida Lima Bachega"
click at [803, 323] on input "Nom" at bounding box center [1052, 320] width 626 height 51
paste input "Lima Bachega"
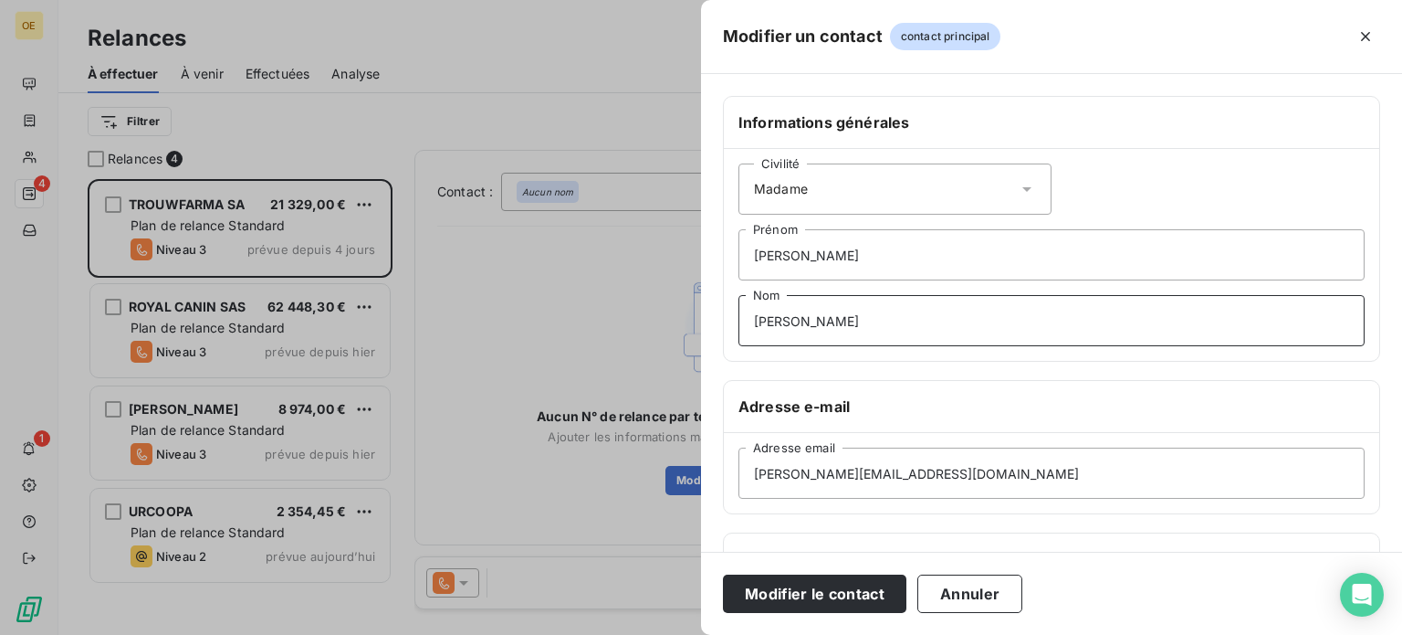
type input "Lima Bachega"
drag, startPoint x: 990, startPoint y: 259, endPoint x: 864, endPoint y: 248, distance: 126.5
click at [864, 248] on input "Tamela Aparecida Lima Bachega" at bounding box center [1052, 254] width 626 height 51
drag, startPoint x: 897, startPoint y: 260, endPoint x: 800, endPoint y: 256, distance: 96.9
click at [800, 256] on input "Tamela Aparecida" at bounding box center [1052, 254] width 626 height 51
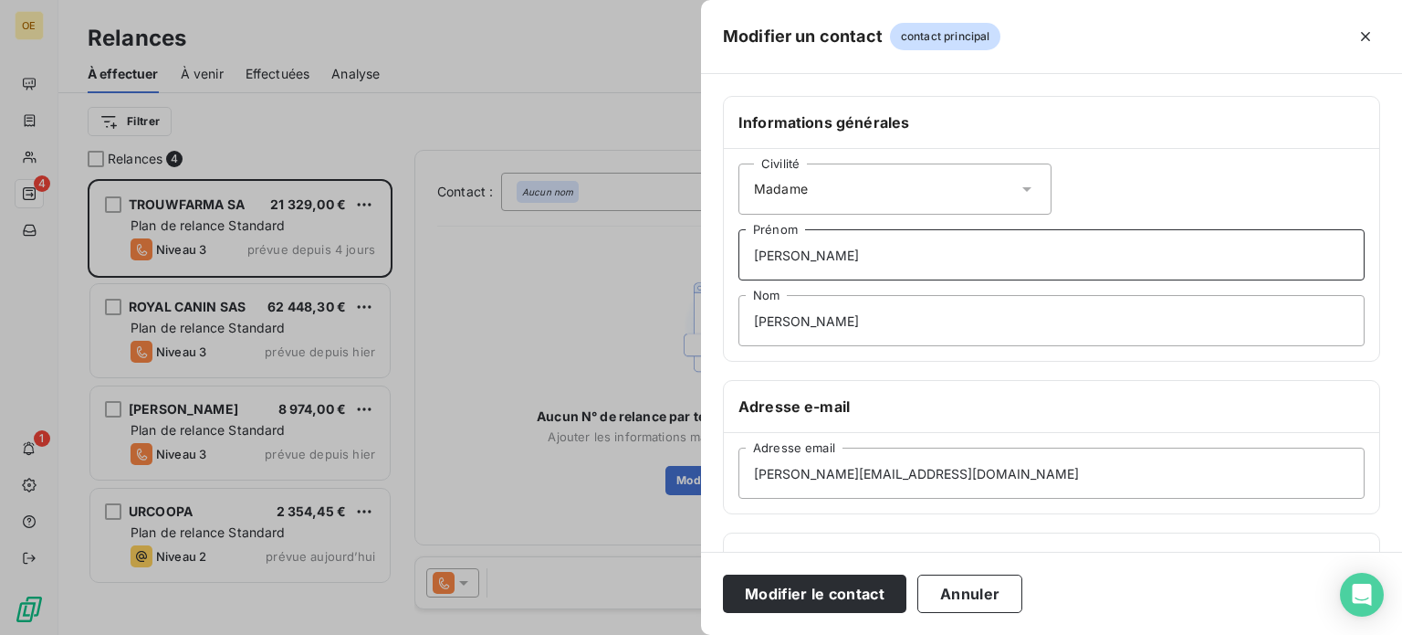
type input "Tamela"
click at [743, 313] on input "Lima Bachega" at bounding box center [1052, 320] width 626 height 51
paste input "Aparecida"
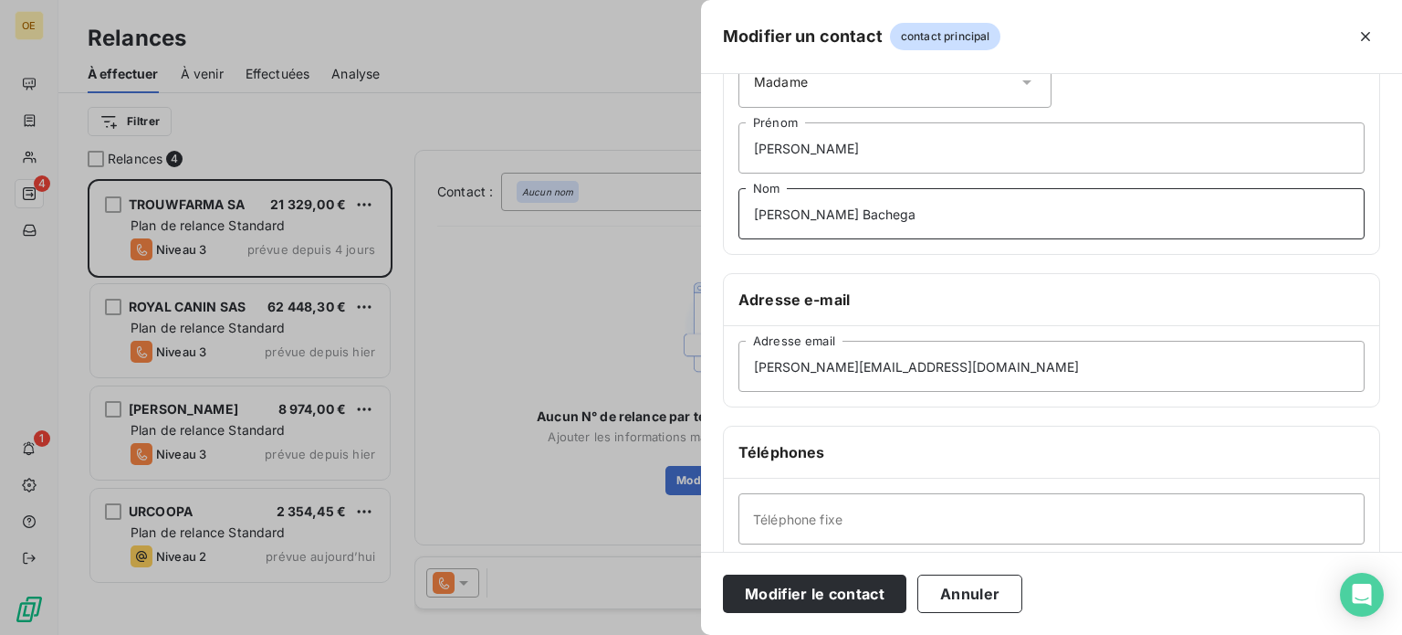
scroll to position [274, 0]
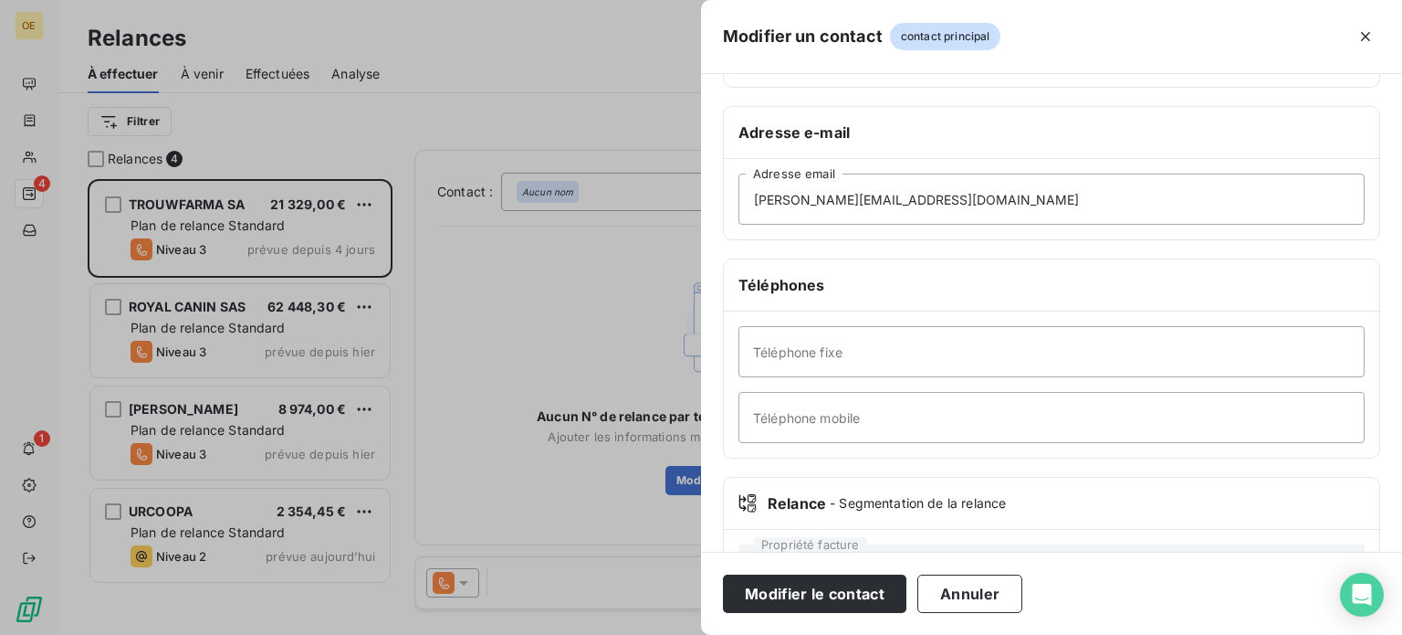
type input "Aparecida Lima Bachega"
click at [946, 204] on input "r.crespo@trouwnutrition.com" at bounding box center [1052, 198] width 626 height 51
drag, startPoint x: 949, startPoint y: 202, endPoint x: 720, endPoint y: 190, distance: 228.6
click at [720, 190] on div "Informations générales Civilité Madame Tamela Prénom Aparecida Lima Bachega Nom…" at bounding box center [1051, 227] width 701 height 811
click at [774, 361] on input "Téléphone fixe" at bounding box center [1052, 351] width 626 height 51
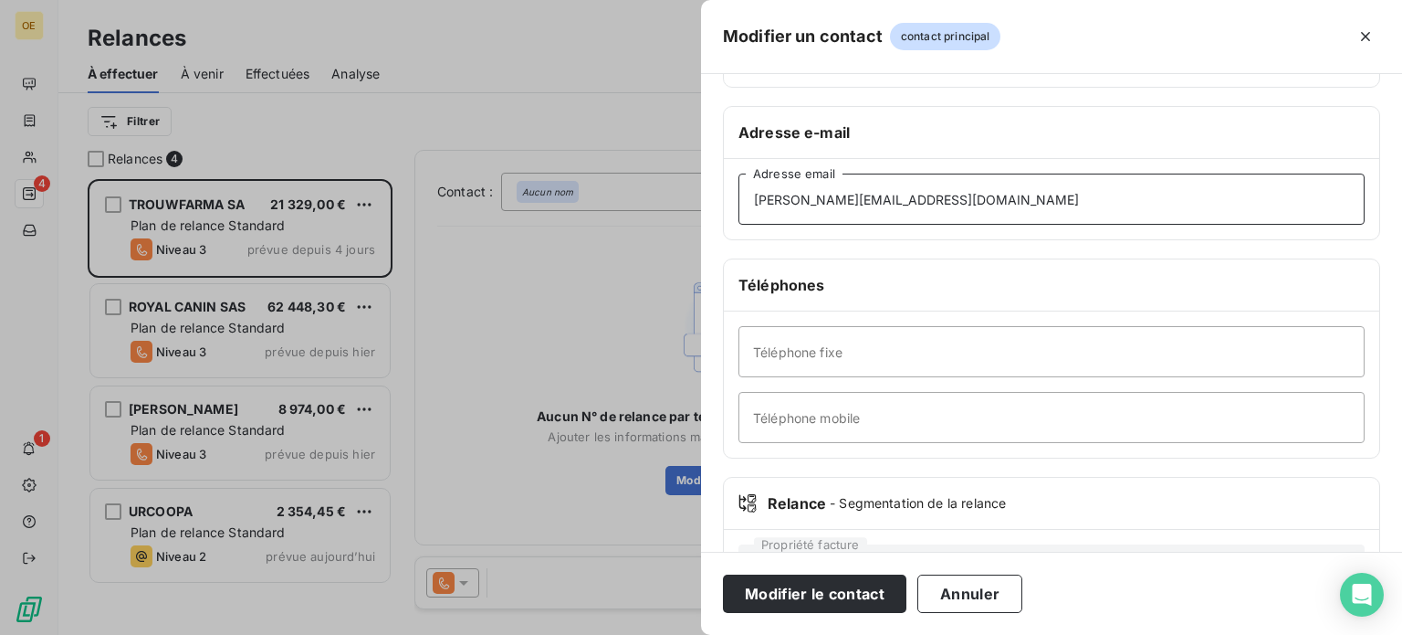
click at [865, 198] on input "r.crespo@trouwnutrition.com" at bounding box center [1052, 198] width 626 height 51
drag, startPoint x: 996, startPoint y: 188, endPoint x: 745, endPoint y: 213, distance: 252.3
click at [745, 213] on input "r.crespo@trouwnutrition.com" at bounding box center [1052, 198] width 626 height 51
paste input "tamela.lima"
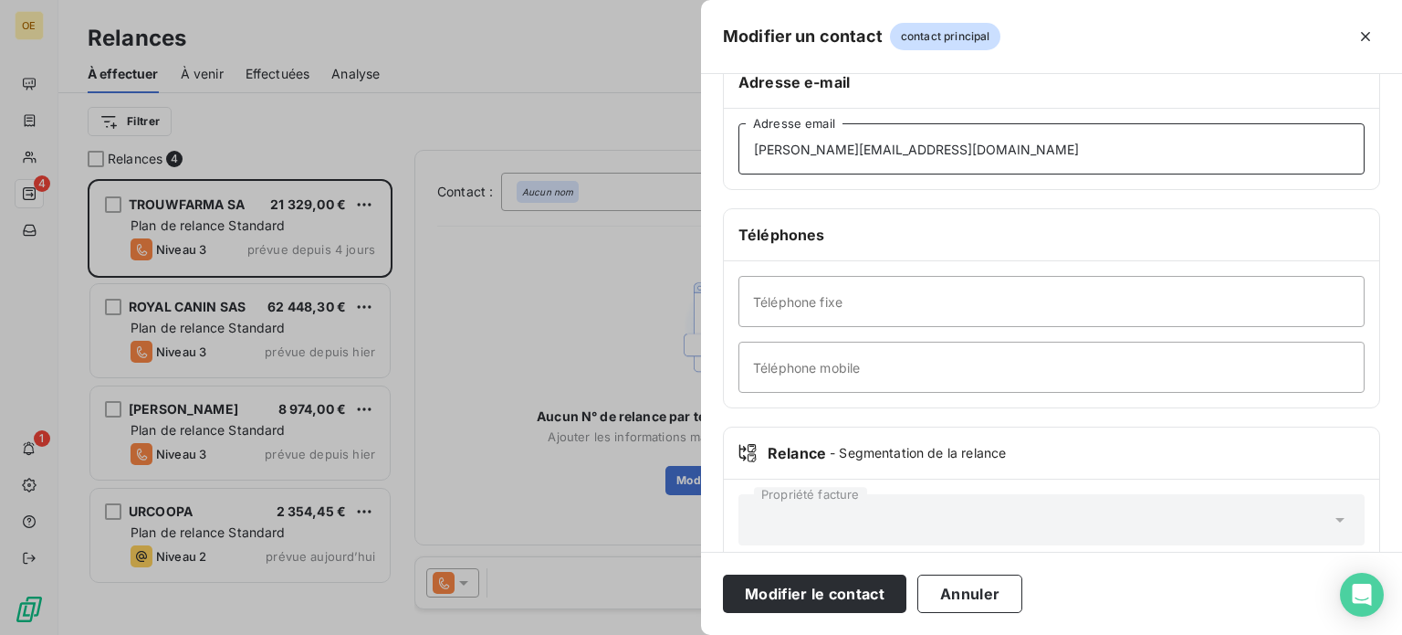
scroll to position [352, 0]
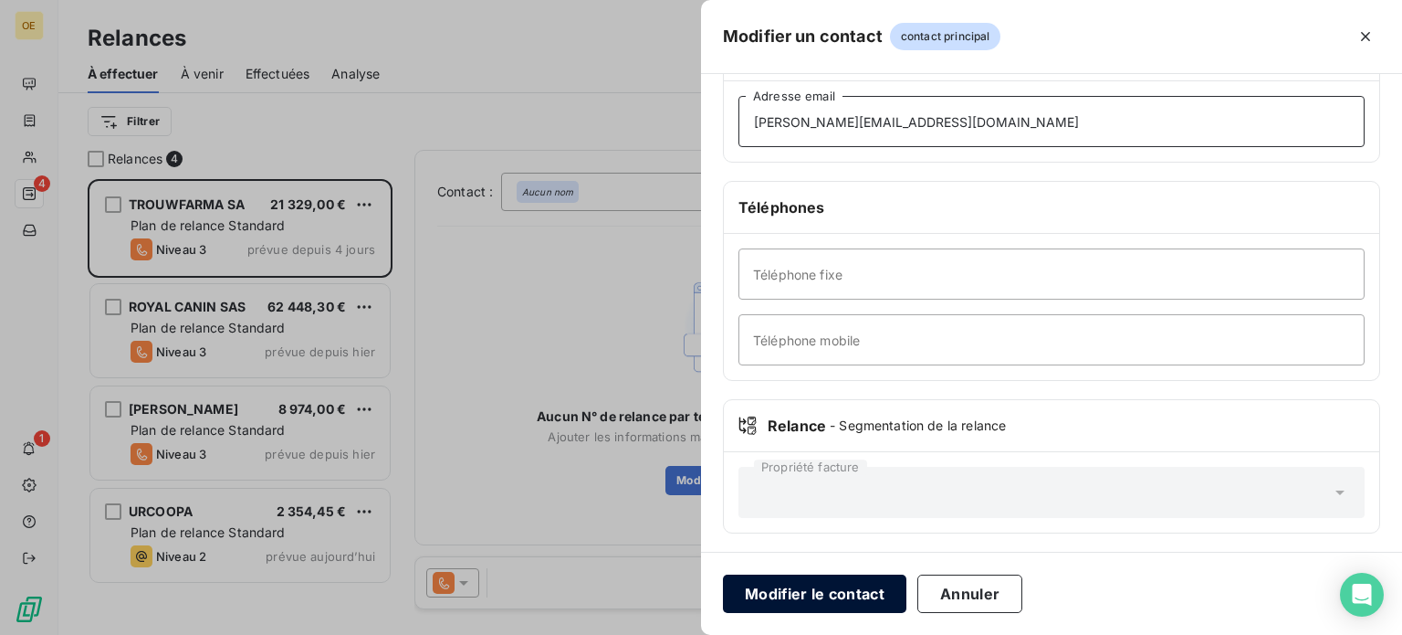
type input "tamela.lima@trouwnutrition.com"
click at [844, 599] on button "Modifier le contact" at bounding box center [815, 593] width 184 height 38
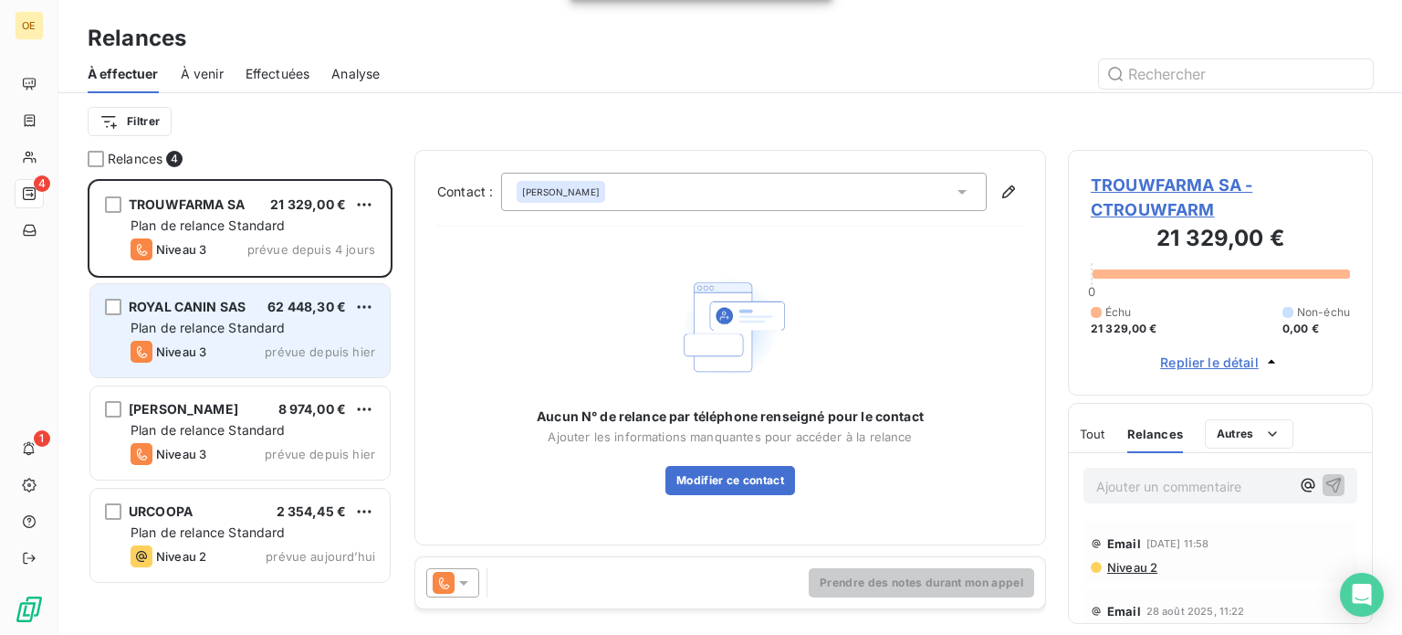
click at [232, 327] on span "Plan de relance Standard" at bounding box center [208, 328] width 155 height 16
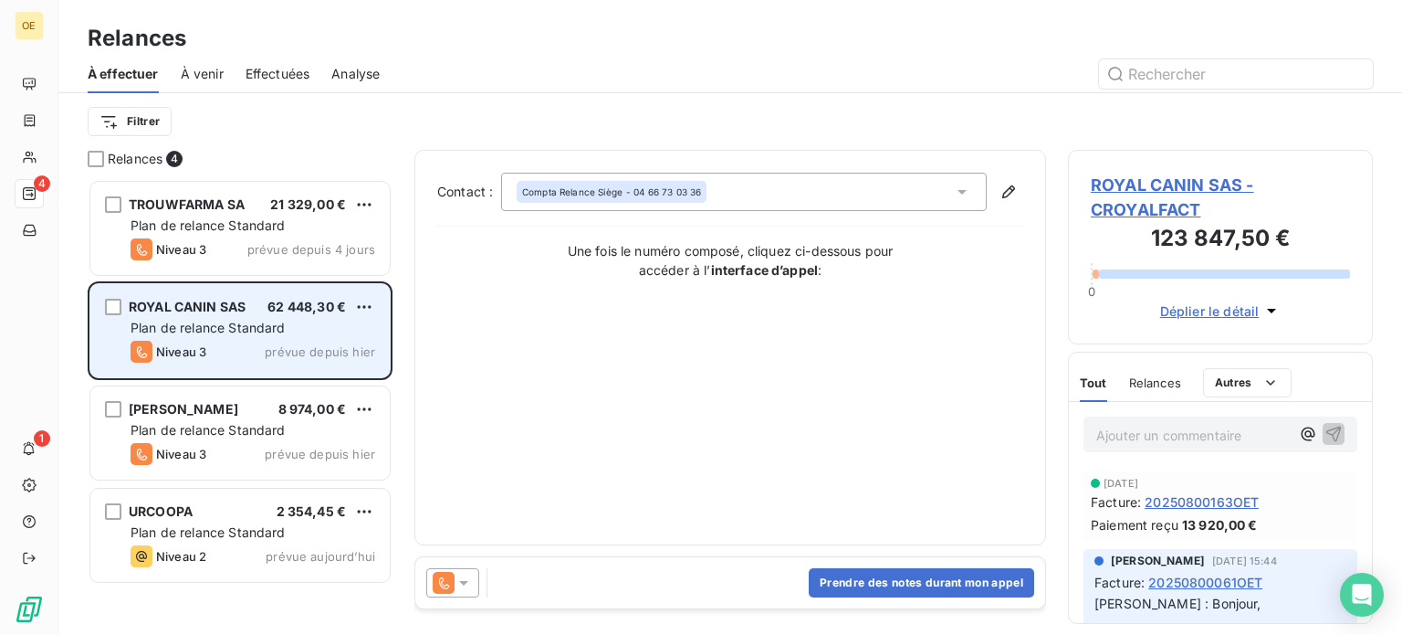
click at [184, 331] on span "Plan de relance Standard" at bounding box center [208, 328] width 155 height 16
click at [365, 303] on html "OE 4 1 Relances À effectuer À venir Effectuées Analyse Filtrer Relances 4 TROUW…" at bounding box center [701, 317] width 1402 height 635
click at [230, 321] on div "Replanifier cette action Passer cette action" at bounding box center [285, 359] width 178 height 77
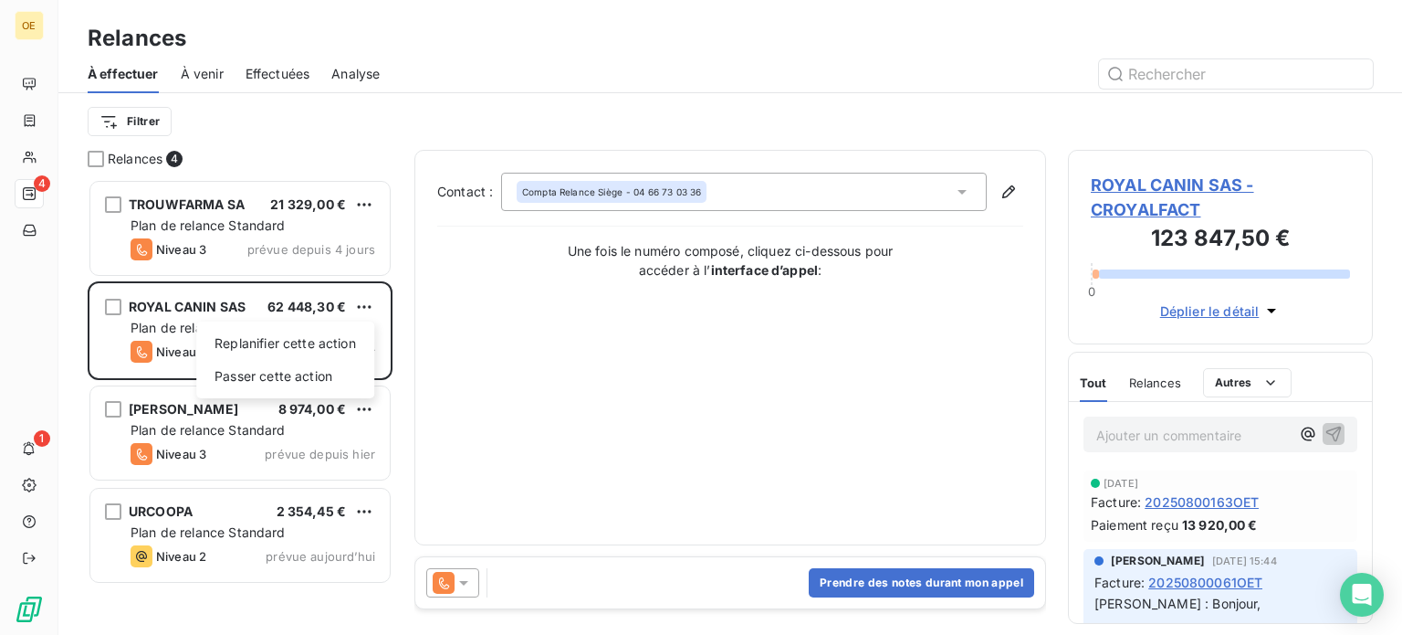
click at [1158, 572] on html "OE 4 1 Relances À effectuer À venir Effectuées Analyse Filtrer Relances 4 TROUW…" at bounding box center [701, 317] width 1402 height 635
click at [1159, 383] on span "Relances" at bounding box center [1155, 382] width 52 height 15
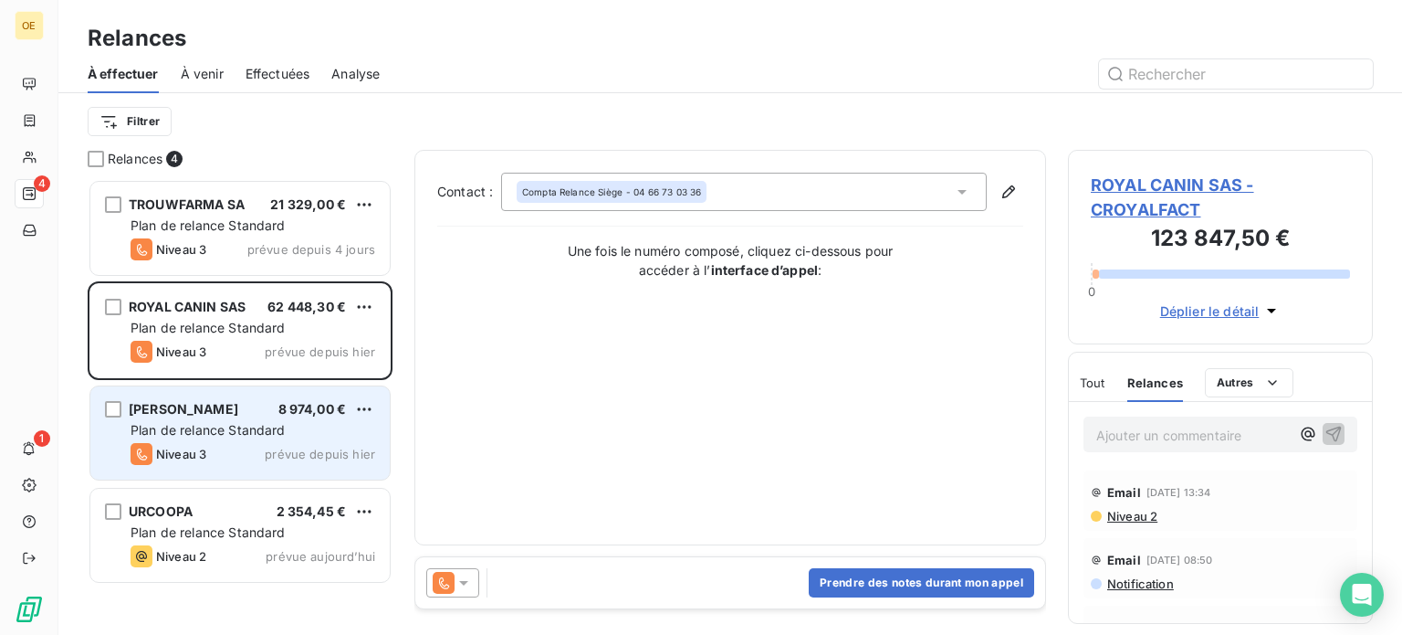
click at [267, 438] on div "Plan de relance Standard" at bounding box center [253, 430] width 245 height 18
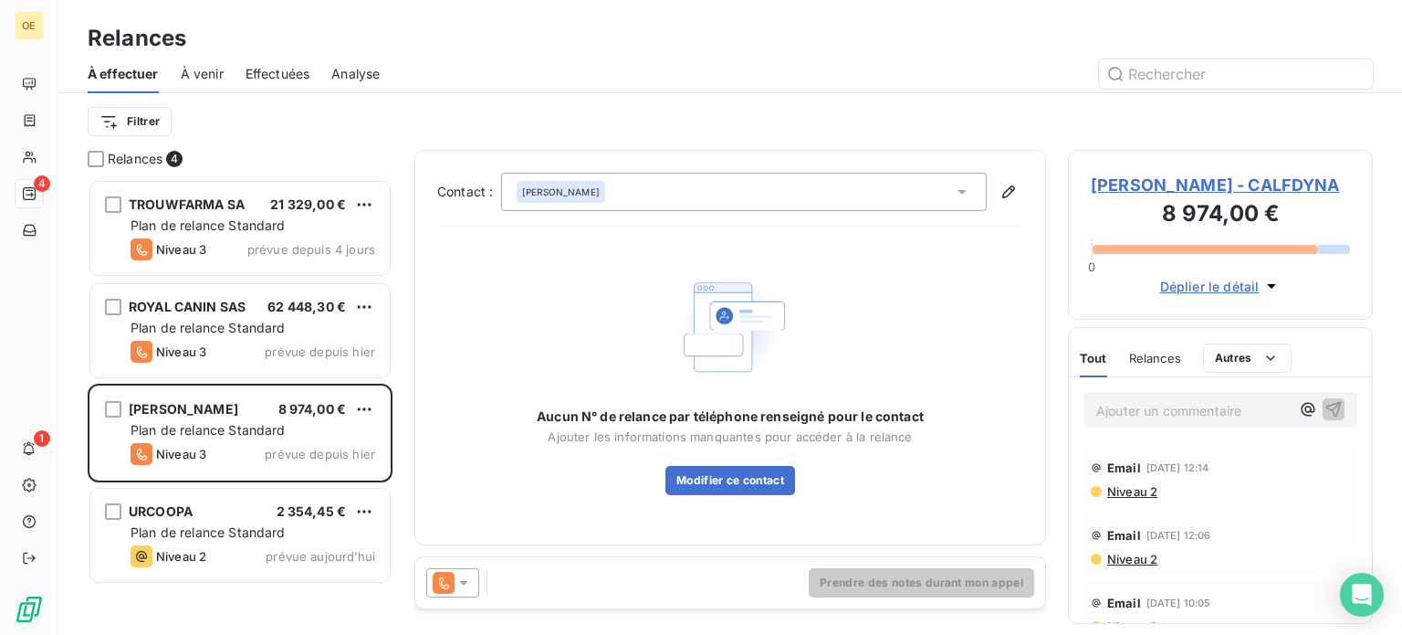
click at [1136, 494] on span "Niveau 2" at bounding box center [1132, 491] width 52 height 15
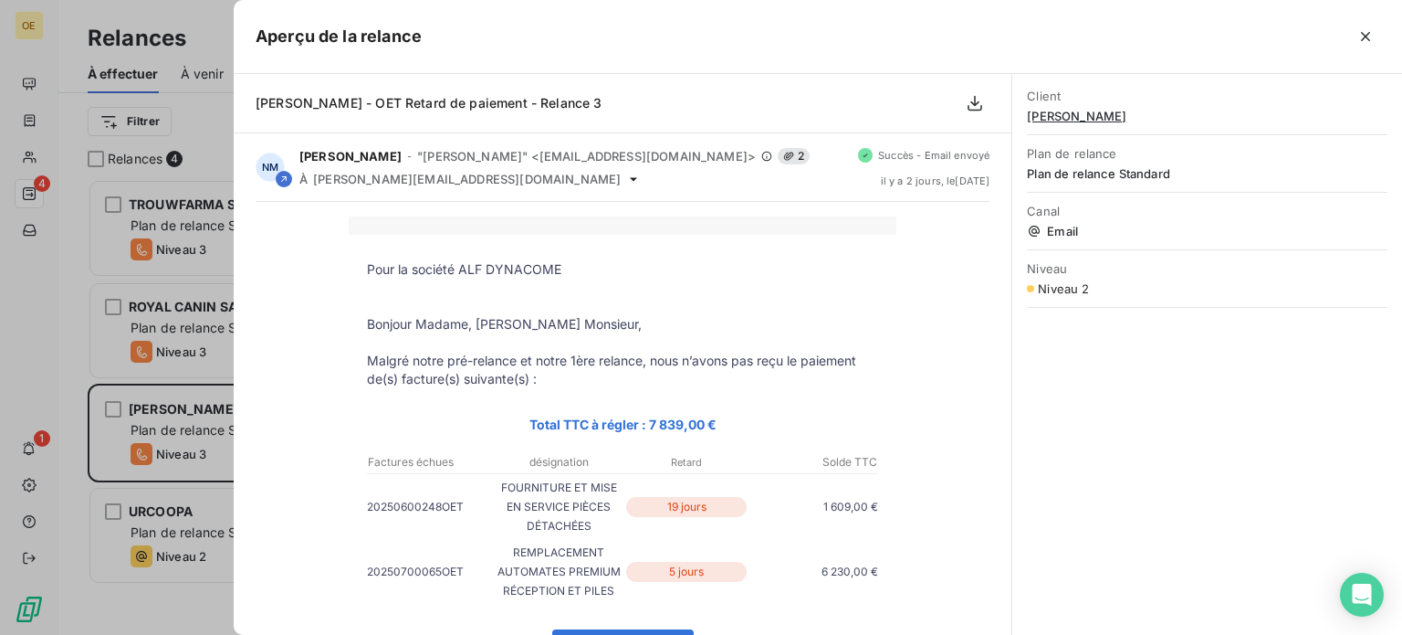
scroll to position [91, 0]
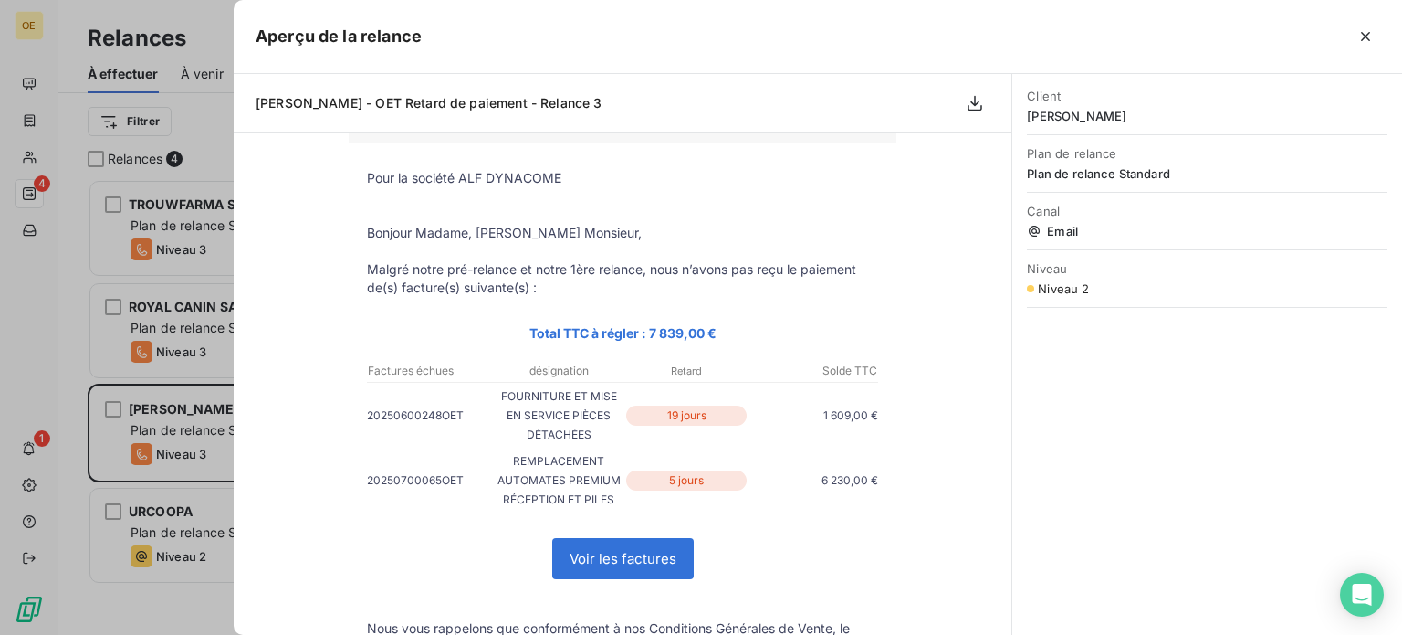
click at [581, 558] on link "Voir les factures" at bounding box center [623, 558] width 140 height 39
click at [145, 472] on div at bounding box center [701, 317] width 1402 height 635
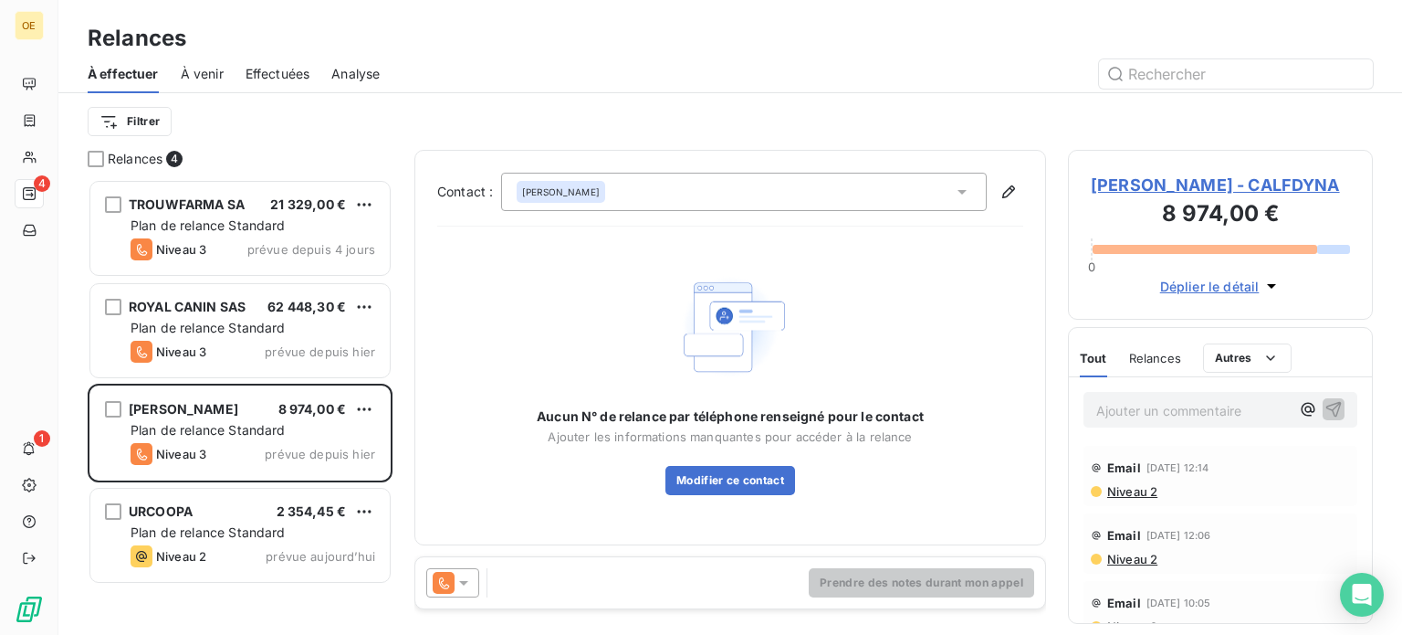
click at [566, 189] on span "Boucahib AMMAR" at bounding box center [561, 191] width 78 height 13
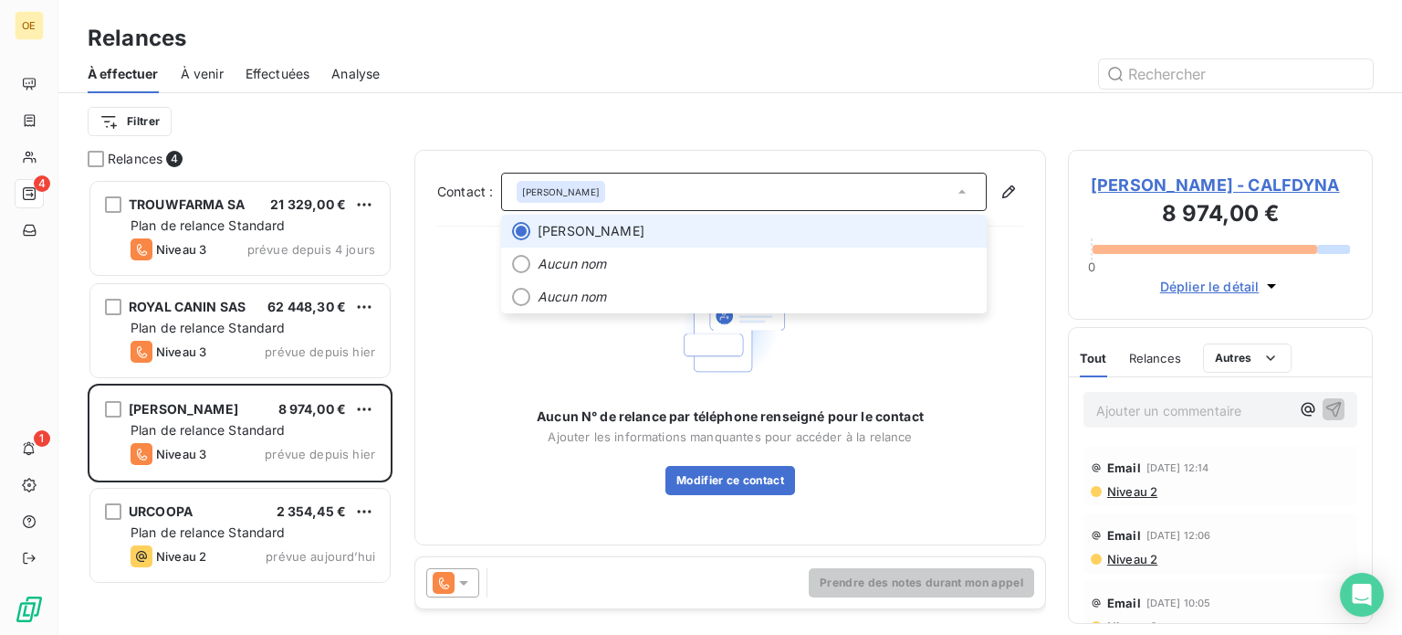
click at [566, 191] on span "Boucahib AMMAR" at bounding box center [561, 191] width 78 height 13
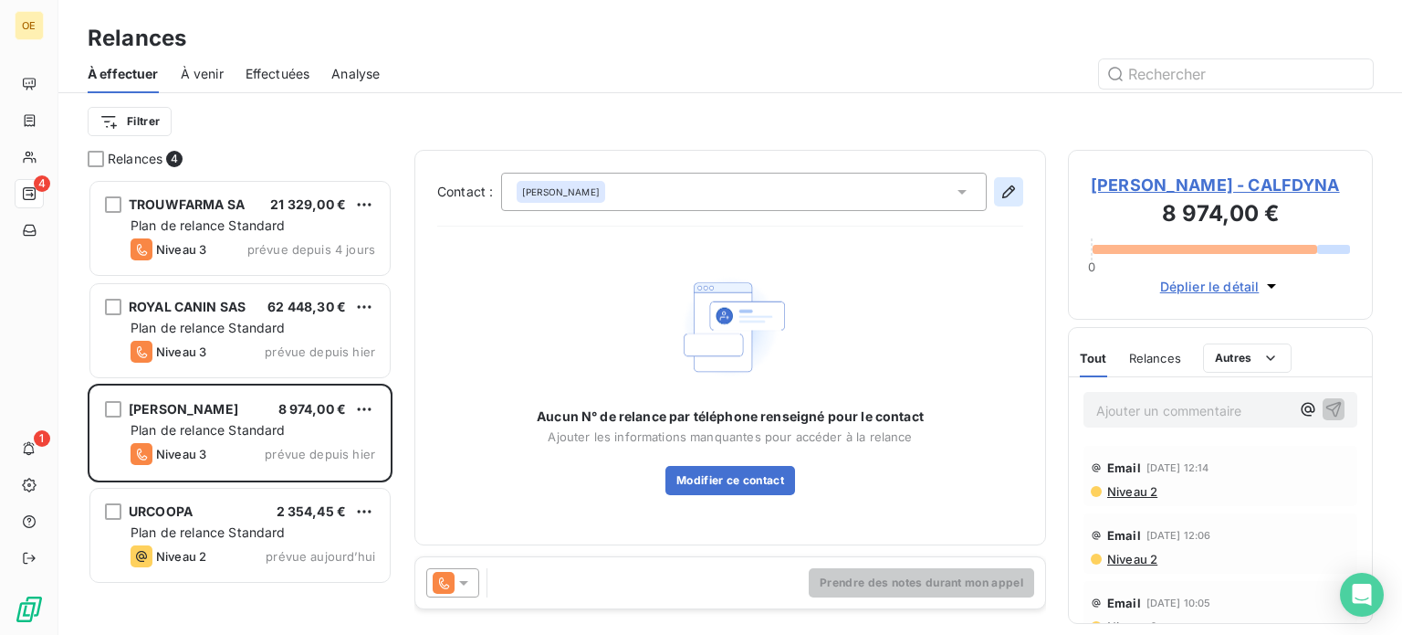
click at [1013, 184] on icon "button" at bounding box center [1009, 192] width 18 height 18
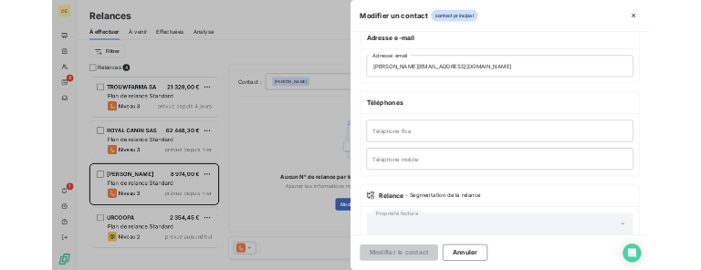
scroll to position [352, 0]
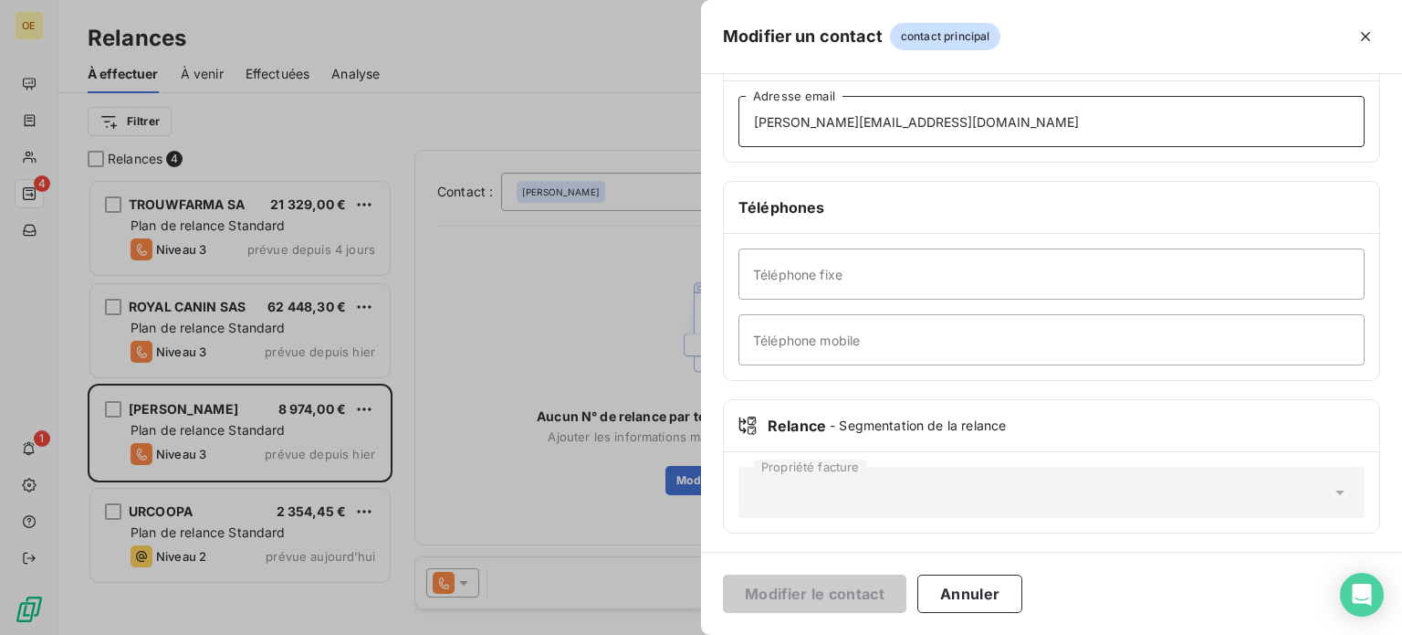
drag, startPoint x: 1004, startPoint y: 119, endPoint x: 604, endPoint y: 178, distance: 405.2
click at [604, 634] on div "Modifier un contact contact principal Informations générales Civilité Monsieur …" at bounding box center [701, 635] width 1402 height 0
click at [564, 355] on div at bounding box center [701, 317] width 1402 height 635
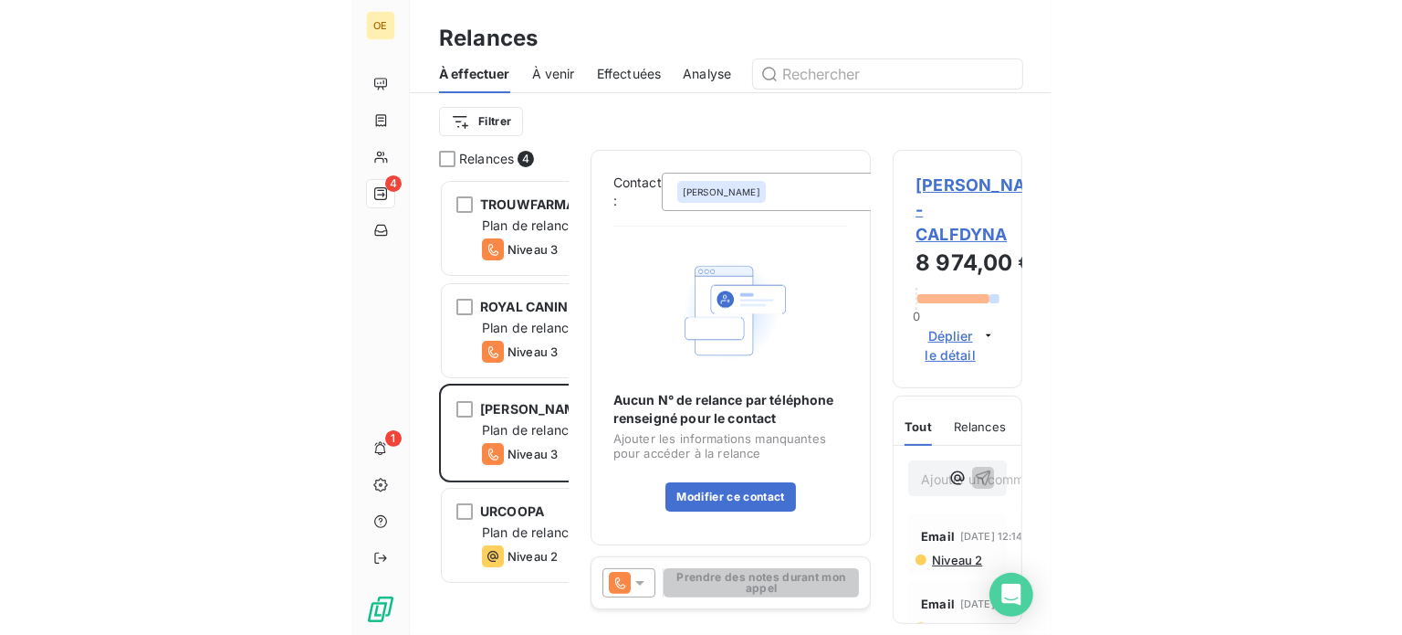
scroll to position [442, 290]
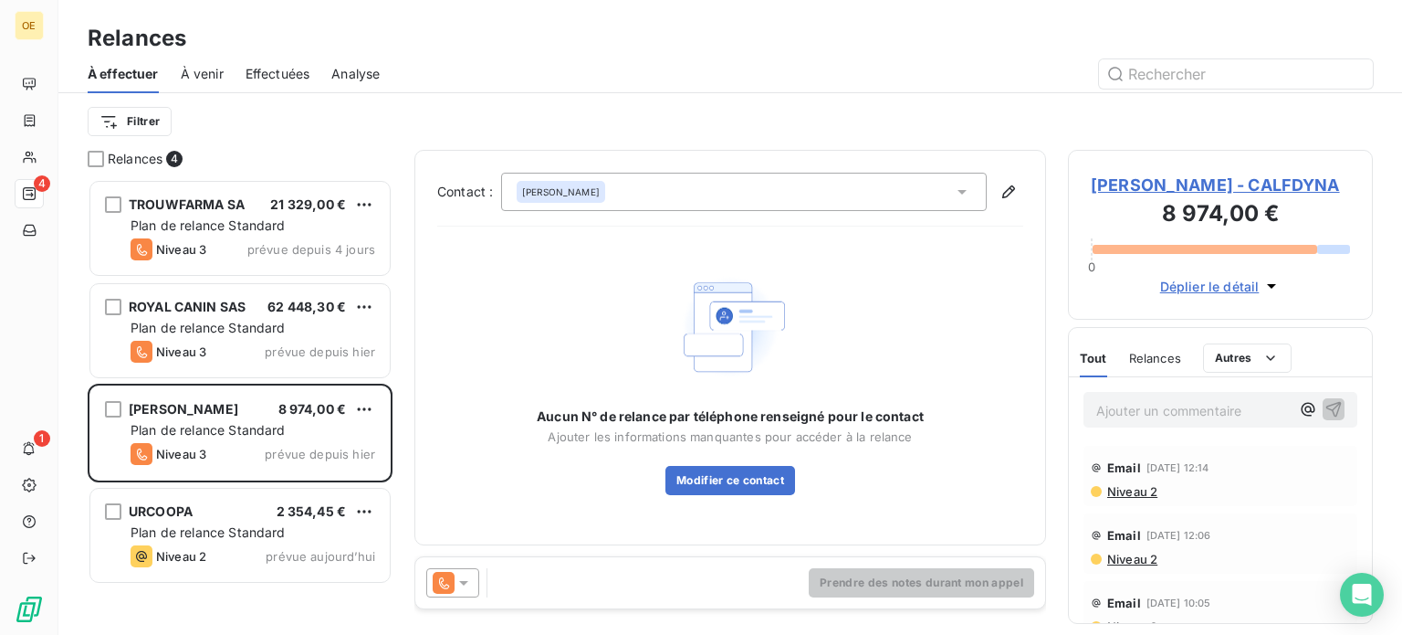
click at [1125, 481] on div "Email 8 sept. 2025, 12:14" at bounding box center [1220, 467] width 259 height 29
click at [1124, 492] on span "Niveau 2" at bounding box center [1132, 491] width 52 height 15
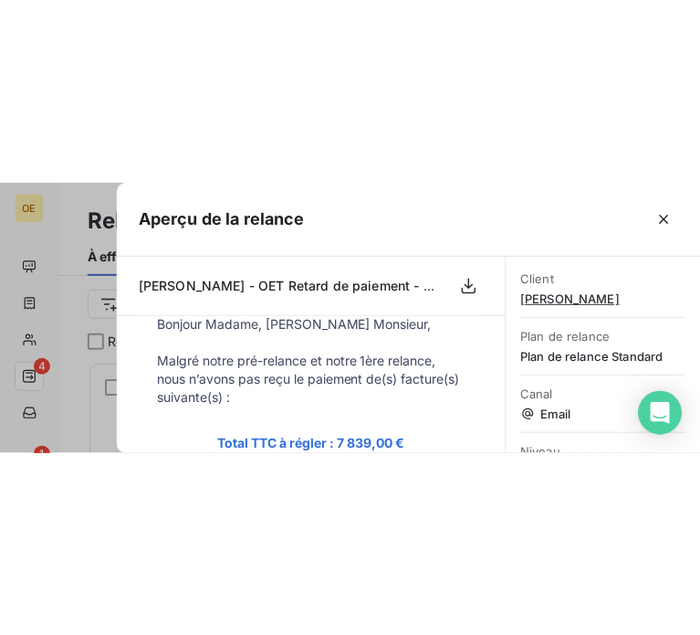
scroll to position [442, 116]
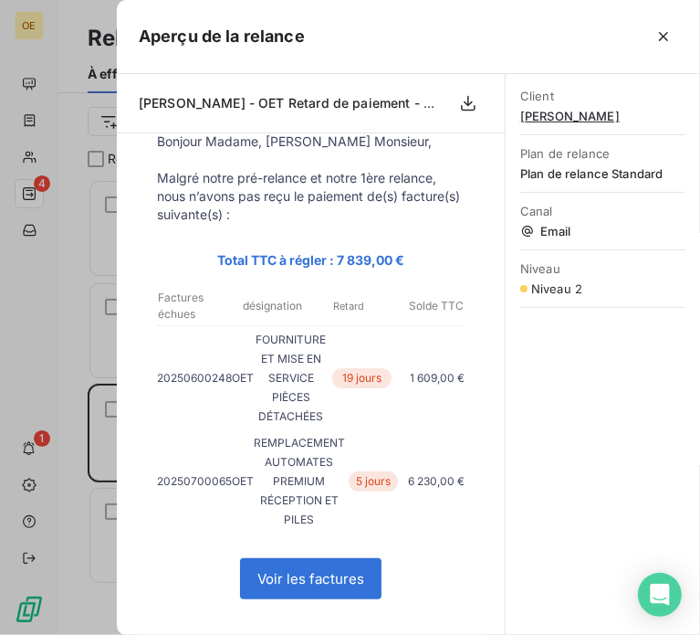
click at [310, 258] on p "Total TTC à régler : 7 839,00 €" at bounding box center [311, 259] width 308 height 21
drag, startPoint x: 219, startPoint y: 256, endPoint x: 298, endPoint y: 249, distance: 78.8
click at [298, 249] on p "Total TTC à régler : 7 839,00 €" at bounding box center [311, 259] width 308 height 21
drag, startPoint x: 304, startPoint y: 245, endPoint x: 360, endPoint y: 226, distance: 58.9
click at [307, 244] on td "Total TTC à régler : 7 839,00 €" at bounding box center [311, 260] width 344 height 36
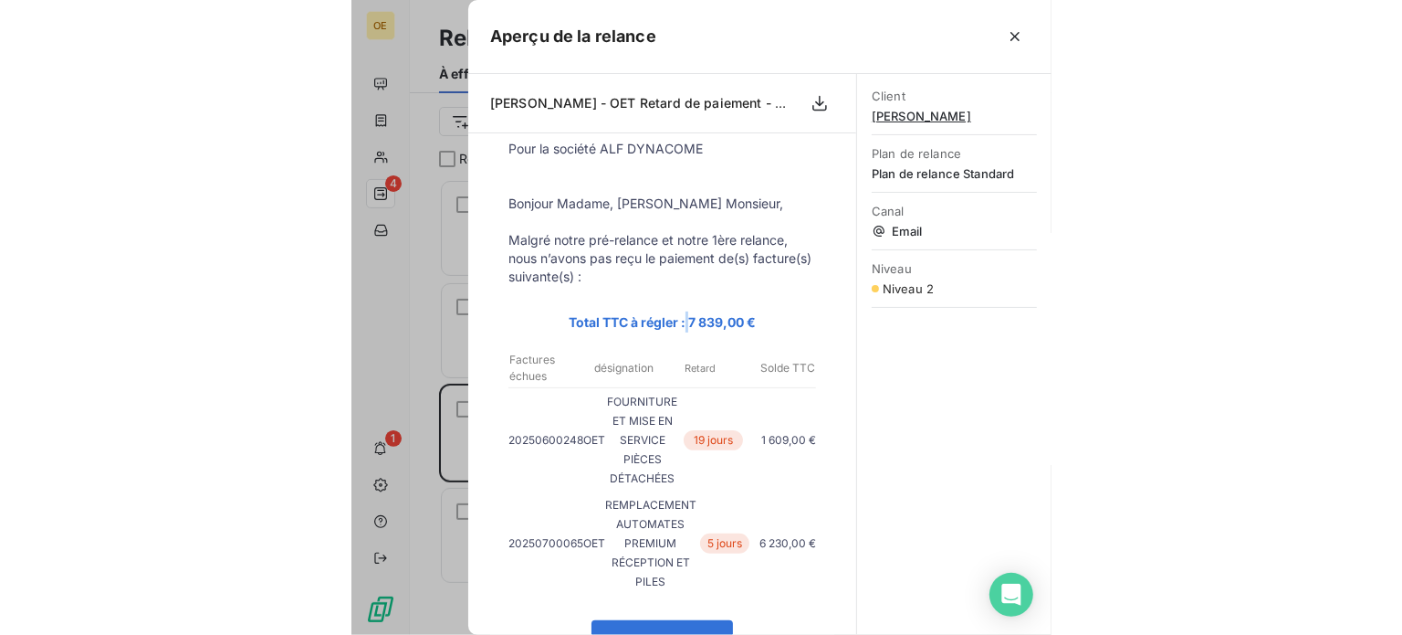
scroll to position [91, 0]
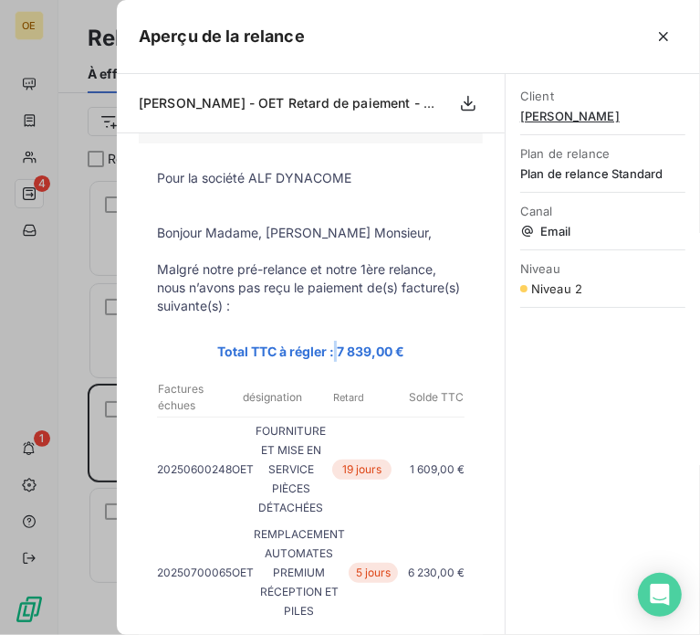
drag, startPoint x: 408, startPoint y: 346, endPoint x: 148, endPoint y: 181, distance: 308.3
click at [148, 181] on tbody "Pour la société ALF DYNACOME Bonjour Madame, Bonjour Monsieur, Malgré notre pré…" at bounding box center [311, 616] width 344 height 895
copy tbody "Pour la société ALF DYNACOME Bonjour Madame, Bonjour Monsieur, Malgré notre pré…"
click at [275, 384] on td "désignation" at bounding box center [272, 397] width 77 height 35
drag, startPoint x: 377, startPoint y: 343, endPoint x: 345, endPoint y: 357, distance: 34.8
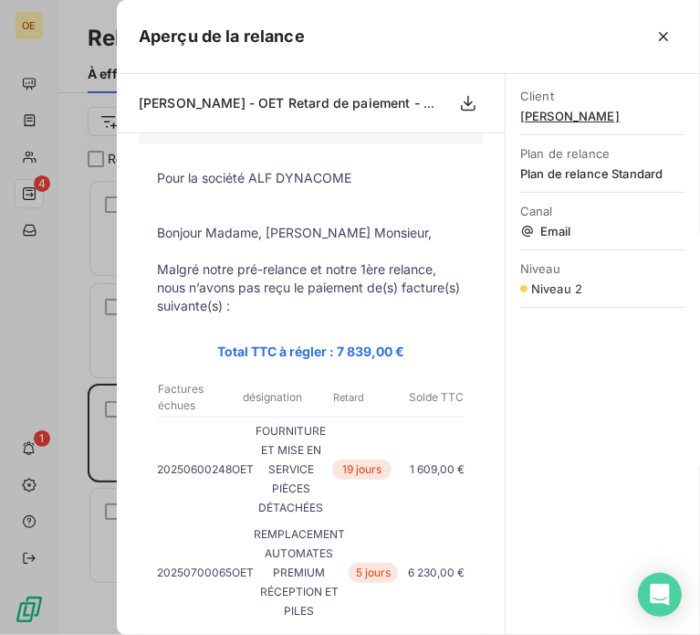
click at [345, 357] on p "Total TTC à régler : 7 839,00 €" at bounding box center [311, 351] width 308 height 21
drag, startPoint x: 410, startPoint y: 339, endPoint x: 159, endPoint y: 233, distance: 272.5
click at [159, 233] on tbody "Pour la société ALF DYNACOME Bonjour Madame, Bonjour Monsieur, Malgré notre pré…" at bounding box center [311, 616] width 344 height 895
copy tbody "Bonjour Madame, Bonjour Monsieur, Malgré notre pré-relance et notre 1ère relanc…"
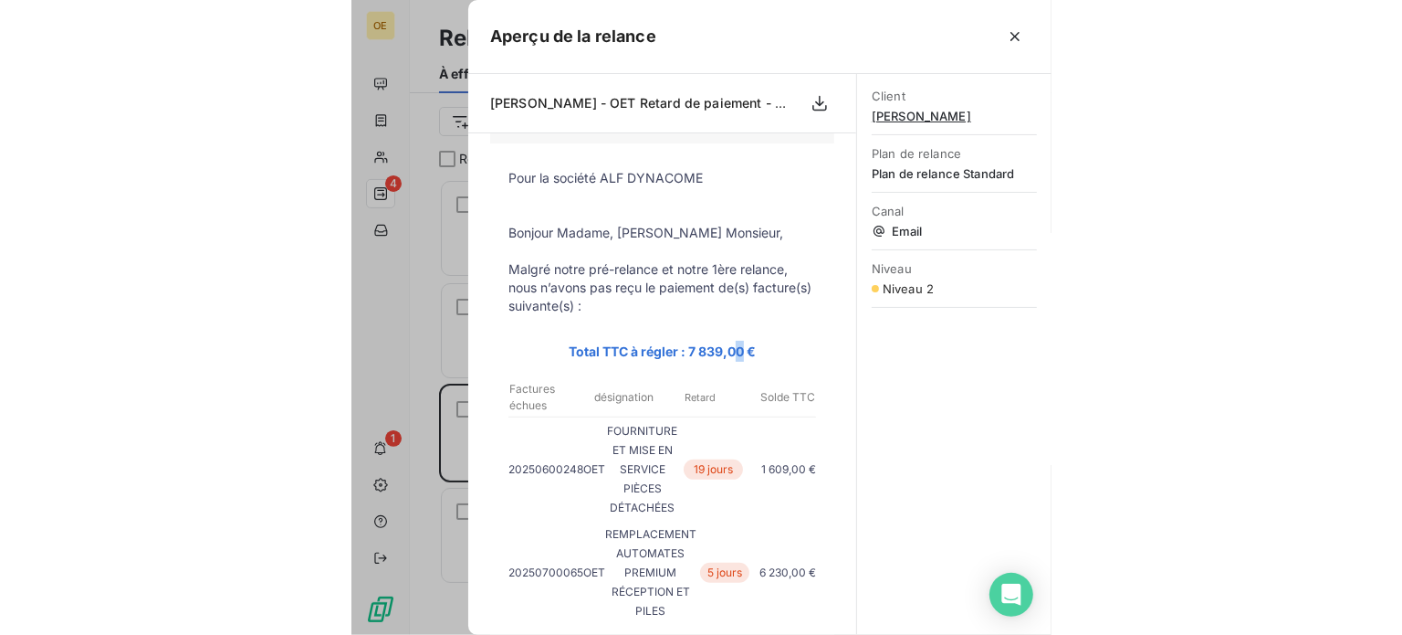
scroll to position [442, 290]
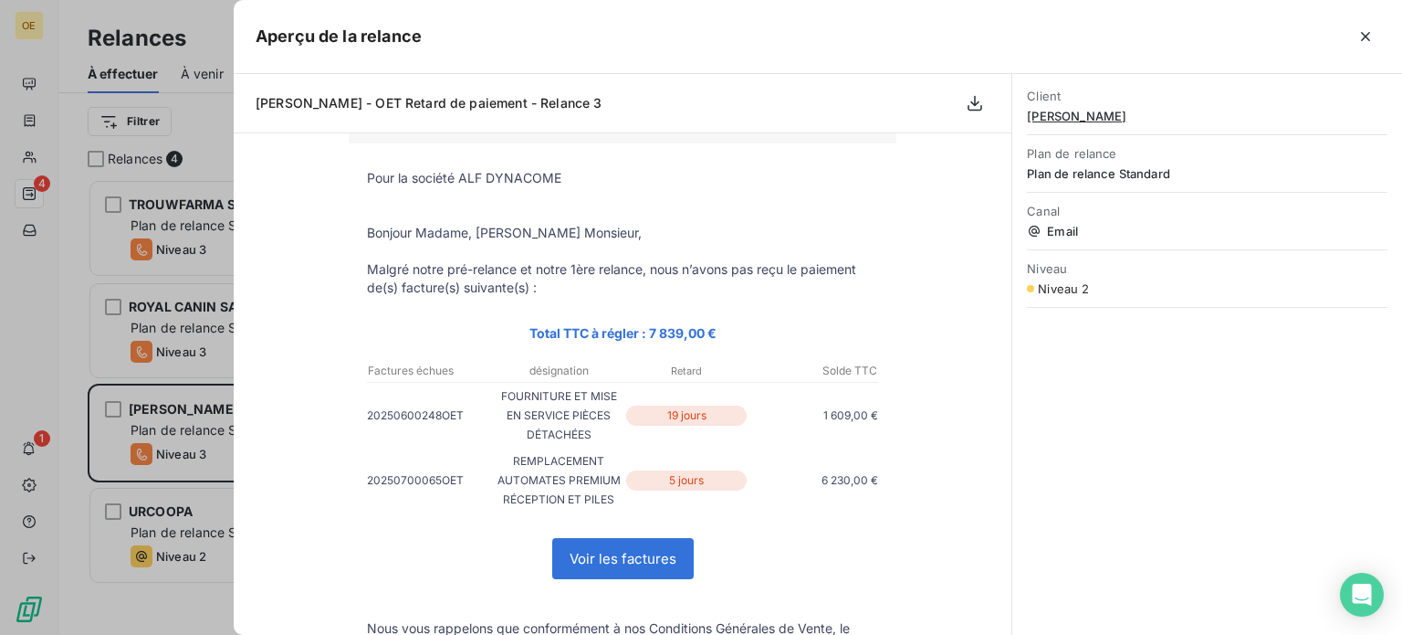
click at [62, 296] on div at bounding box center [701, 317] width 1402 height 635
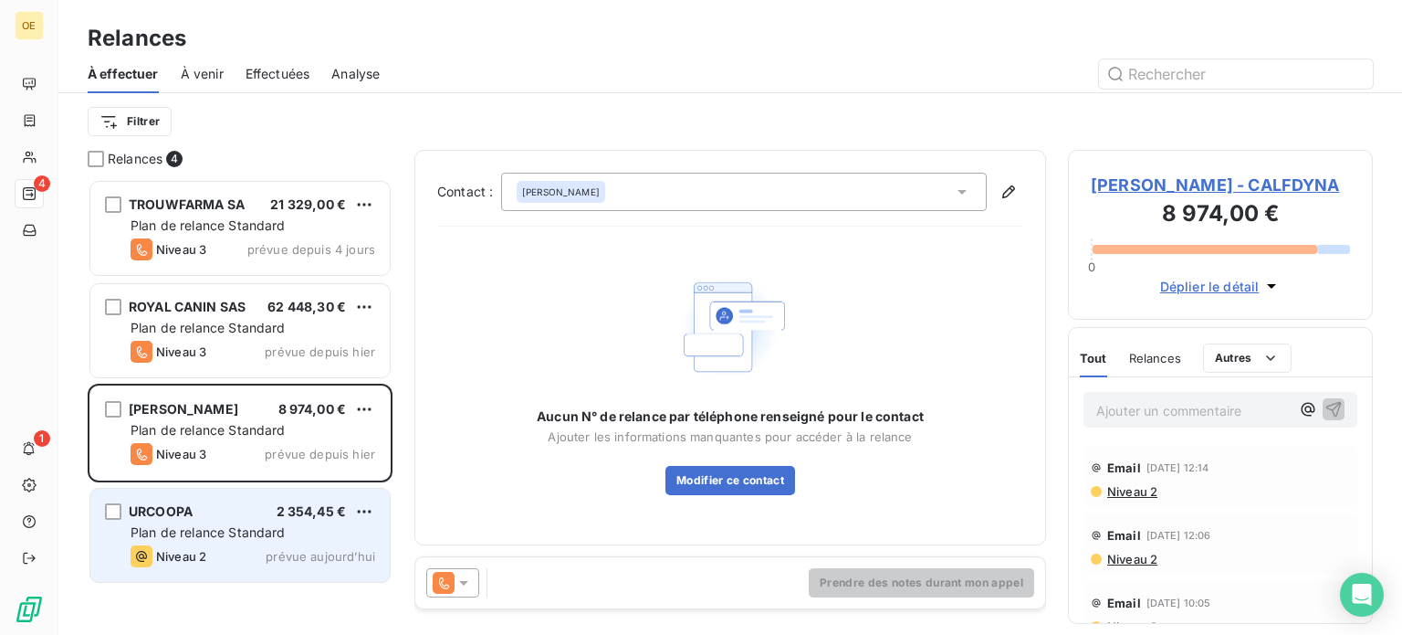
click at [209, 554] on div "Niveau 2 prévue aujourd’hui" at bounding box center [253, 556] width 245 height 22
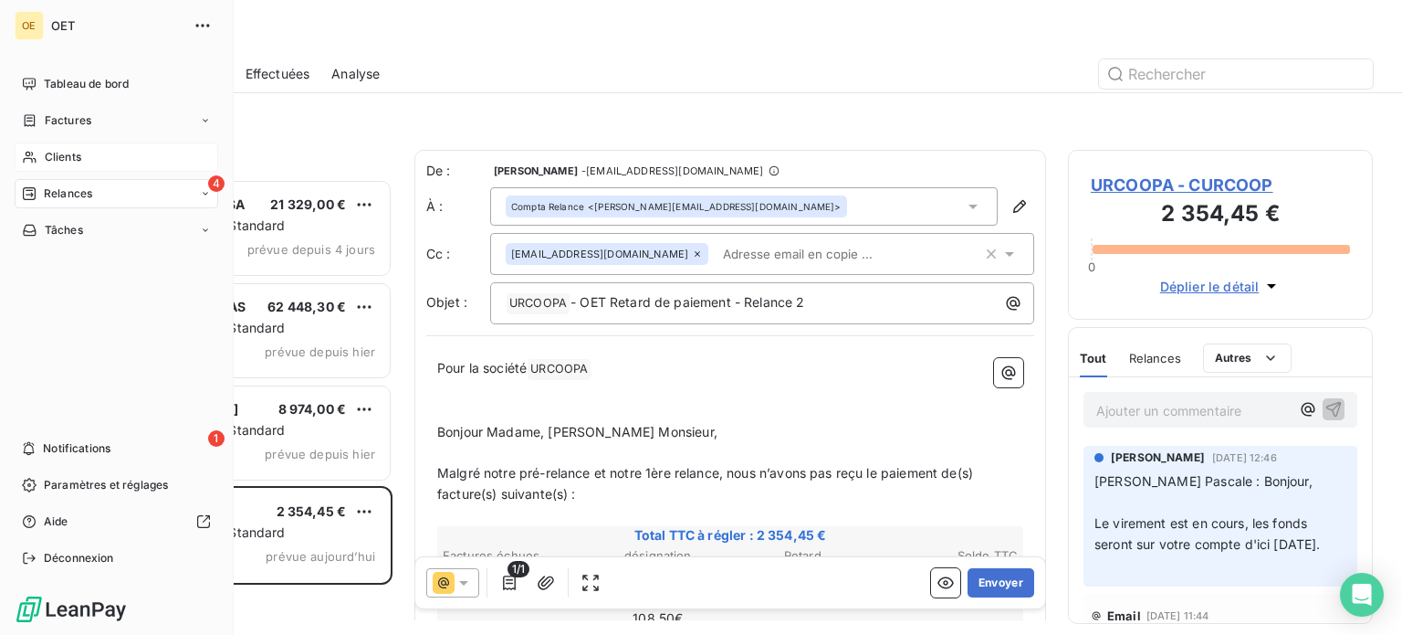
click at [78, 160] on span "Clients" at bounding box center [63, 157] width 37 height 16
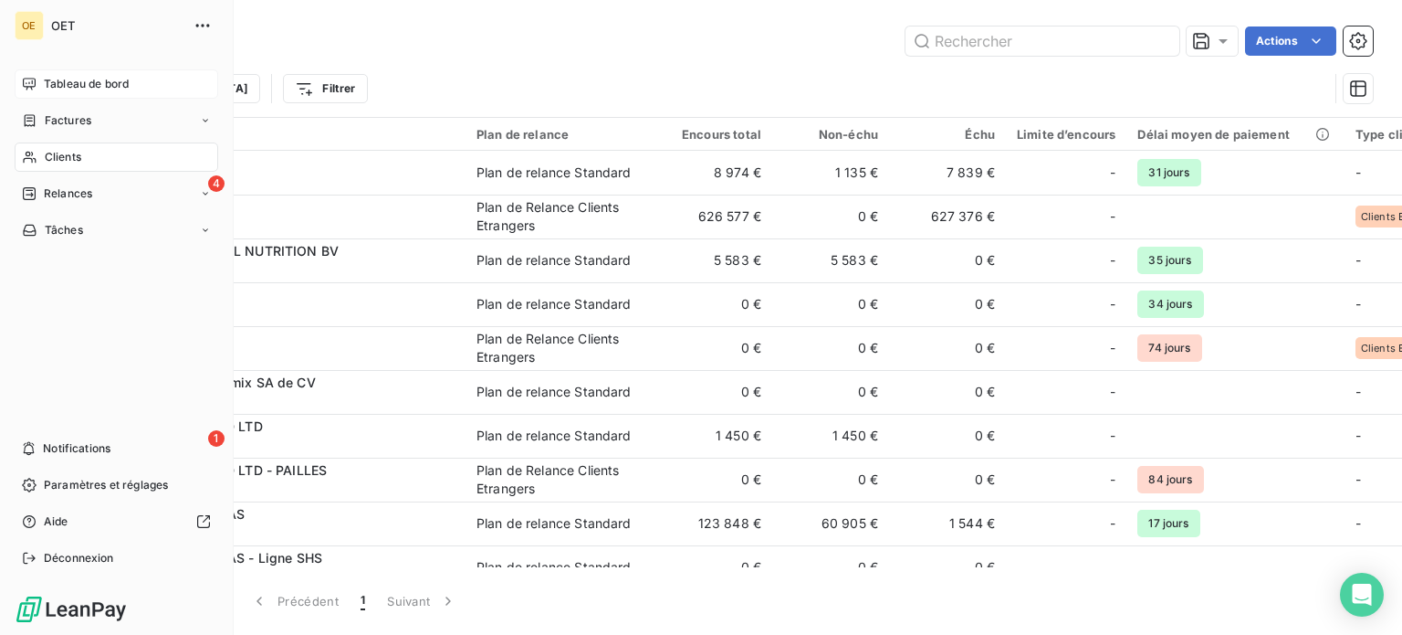
click at [53, 79] on span "Tableau de bord" at bounding box center [86, 84] width 85 height 16
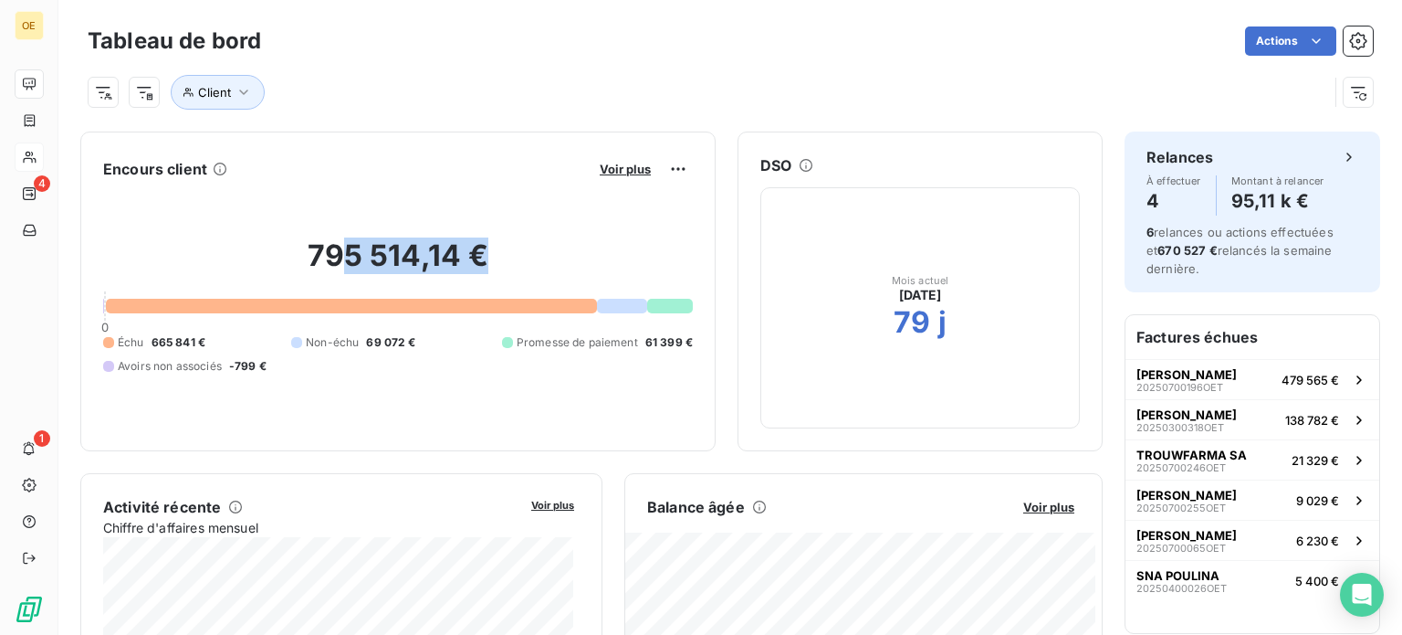
drag, startPoint x: 344, startPoint y: 251, endPoint x: 501, endPoint y: 273, distance: 158.6
click at [507, 268] on h2 "795 514,14 €" at bounding box center [398, 264] width 590 height 55
click at [186, 355] on div "Échu 665 841 € Non-échu 69 072 € Promesse de paiement 61 399 € Avoirs non assoc…" at bounding box center [398, 354] width 590 height 40
click at [177, 344] on span "665 841 €" at bounding box center [179, 342] width 54 height 16
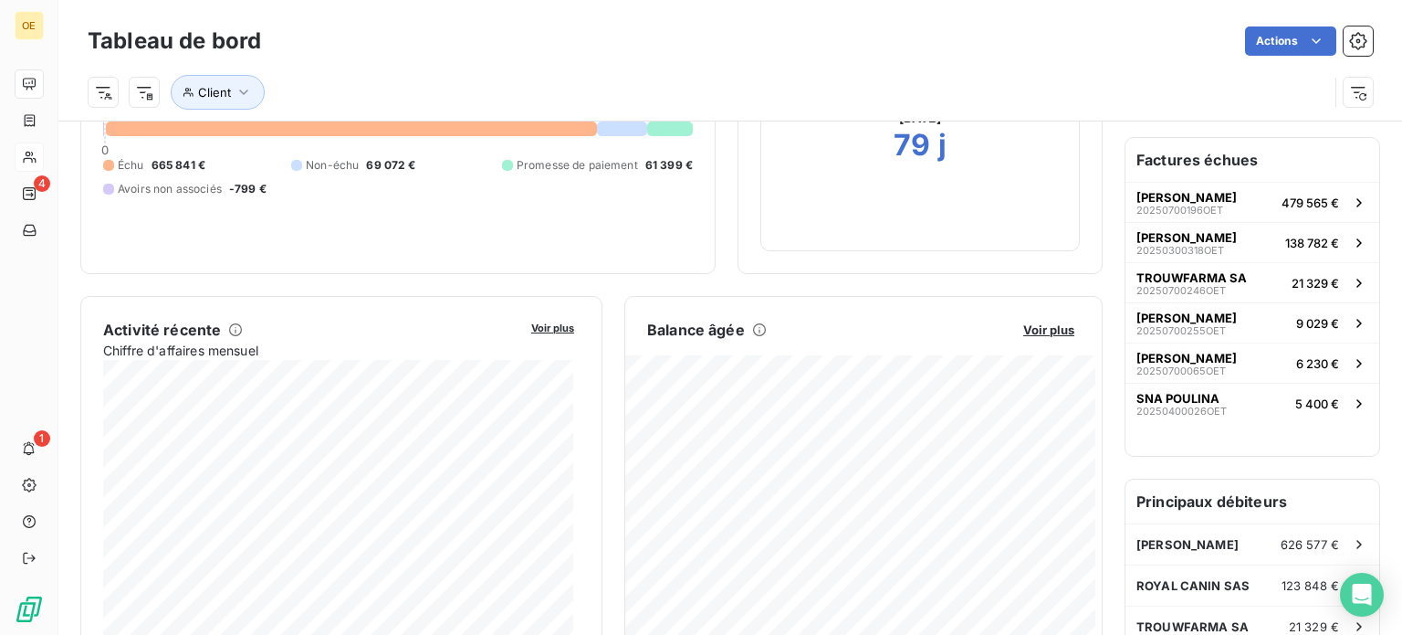
scroll to position [276, 0]
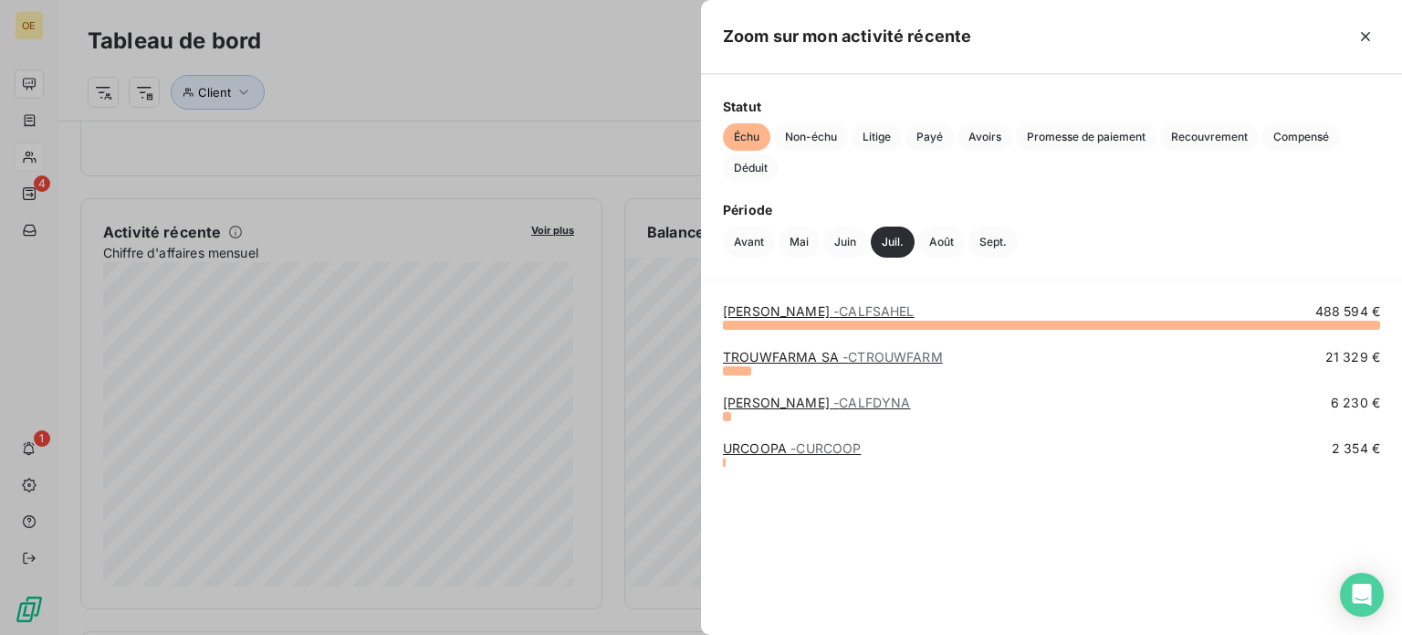
click at [834, 306] on span "- CALFSAHEL" at bounding box center [874, 311] width 81 height 16
